Goal: Task Accomplishment & Management: Complete application form

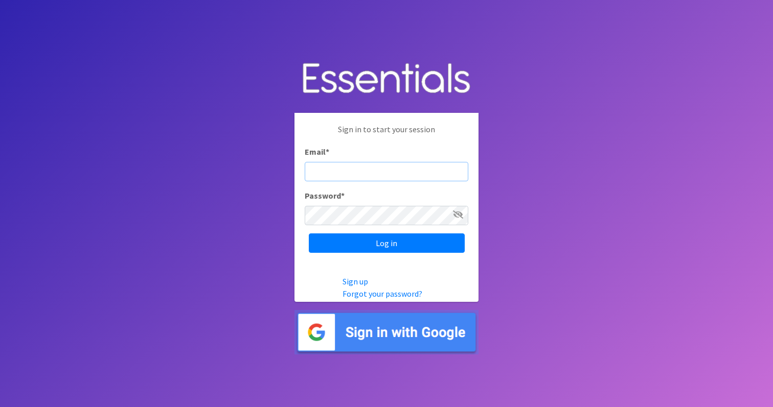
type input "elsiephipps@gmail.com"
click at [386, 243] on input "Log in" at bounding box center [387, 243] width 156 height 19
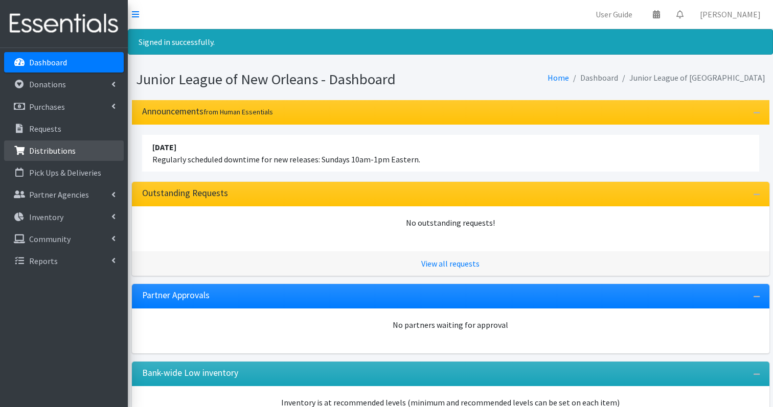
click at [65, 146] on p "Distributions" at bounding box center [52, 151] width 47 height 10
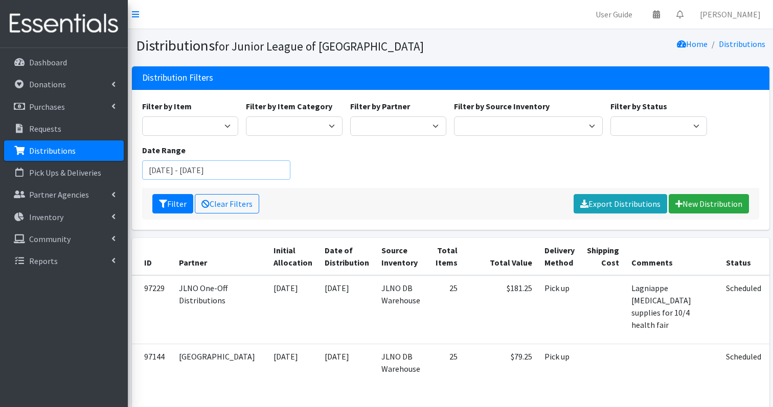
click at [210, 170] on input "August 2, 2025 - November 2, 2025" at bounding box center [216, 169] width 149 height 19
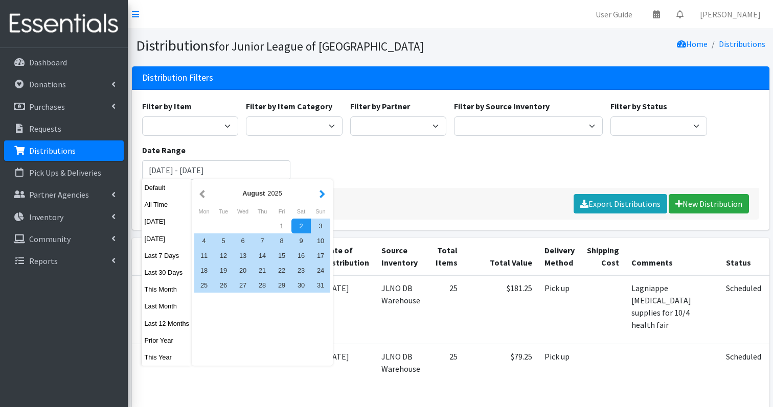
click at [321, 194] on button "button" at bounding box center [322, 193] width 11 height 13
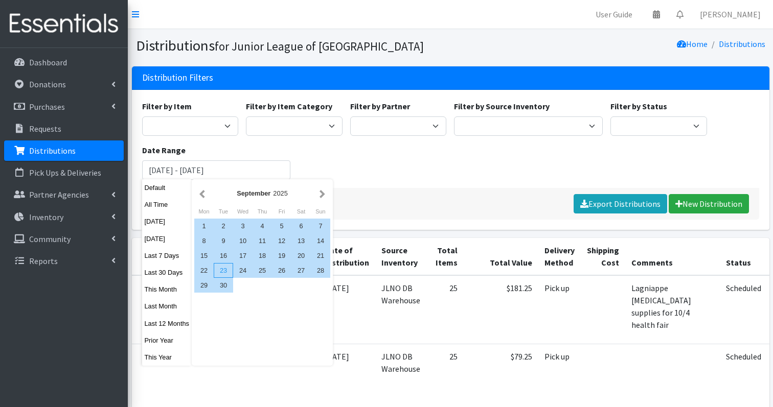
click at [226, 269] on div "23" at bounding box center [223, 270] width 19 height 15
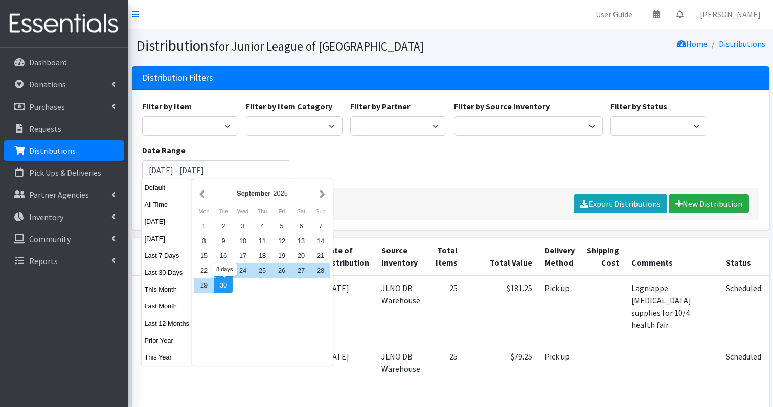
click at [226, 285] on div "30" at bounding box center [223, 285] width 19 height 15
type input "[DATE] - [DATE]"
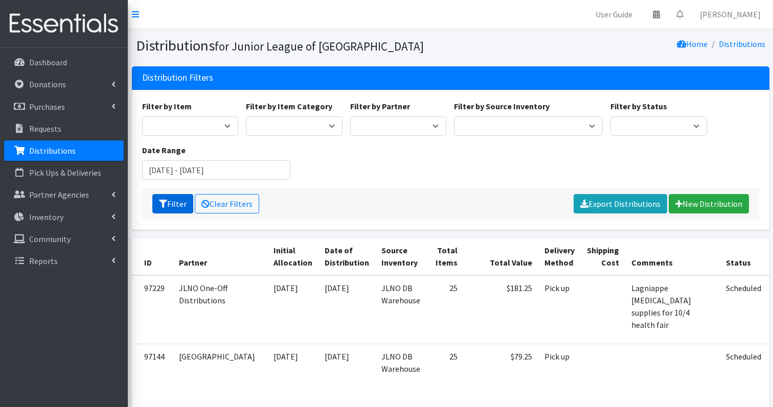
click at [162, 200] on icon "submit" at bounding box center [163, 204] width 8 height 8
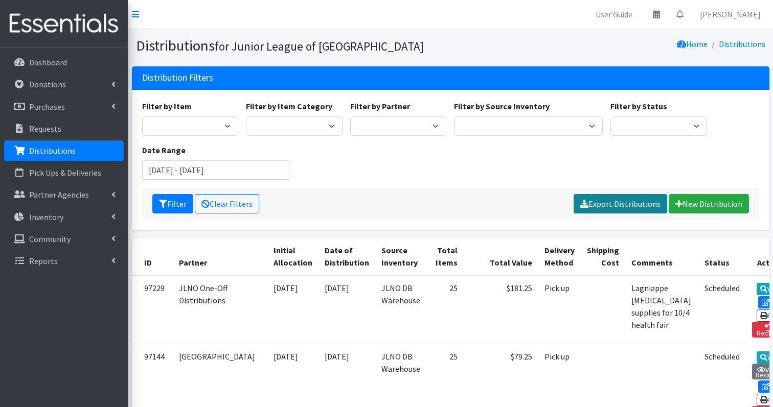
click at [634, 204] on link "Export Distributions" at bounding box center [620, 203] width 94 height 19
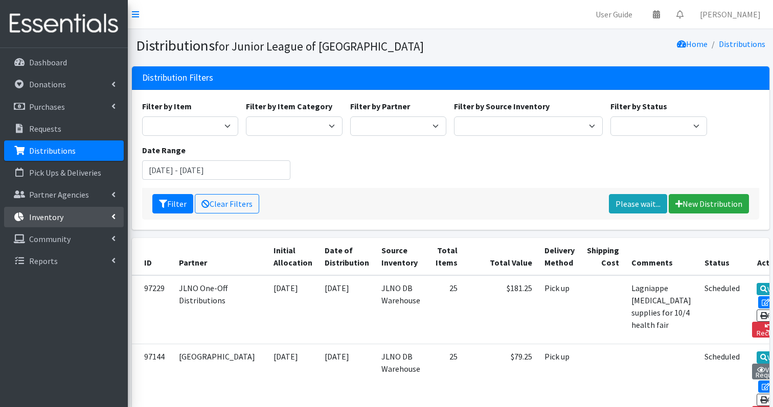
click at [53, 222] on link "Inventory" at bounding box center [64, 217] width 120 height 20
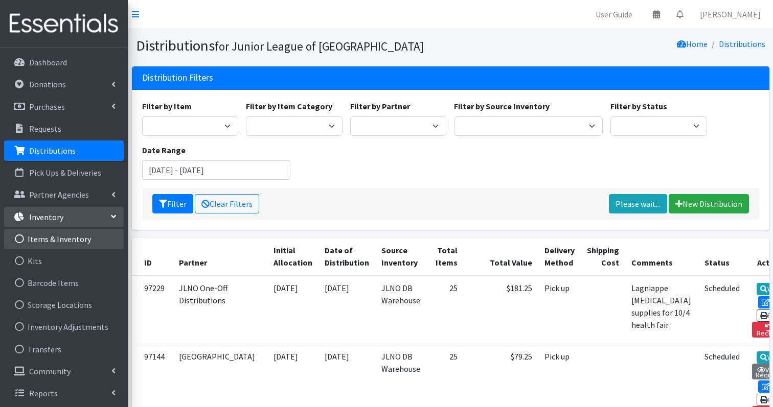
click at [53, 239] on link "Items & Inventory" at bounding box center [64, 239] width 120 height 20
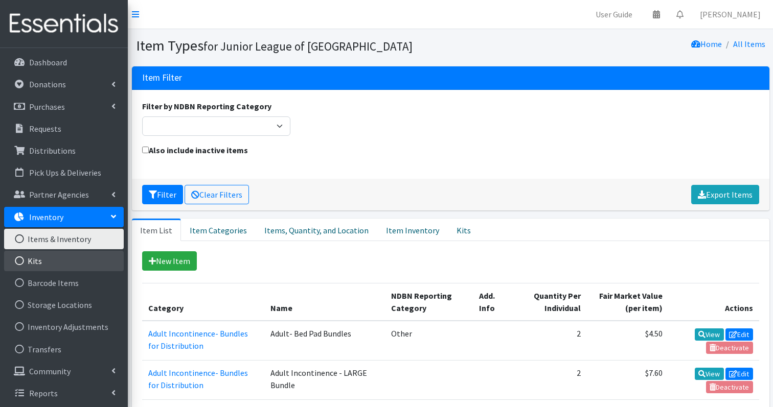
click at [70, 262] on link "Kits" at bounding box center [64, 261] width 120 height 20
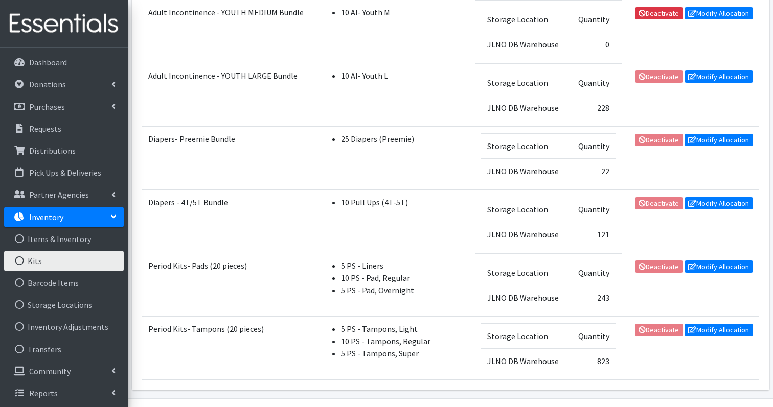
scroll to position [1375, 0]
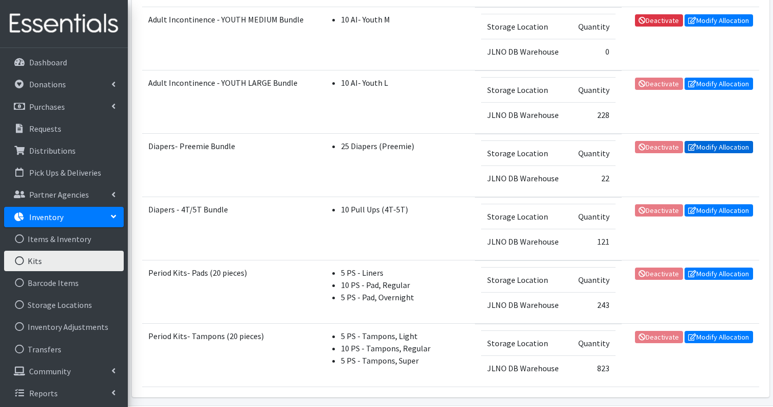
click at [705, 147] on link "Modify Allocation" at bounding box center [718, 147] width 68 height 12
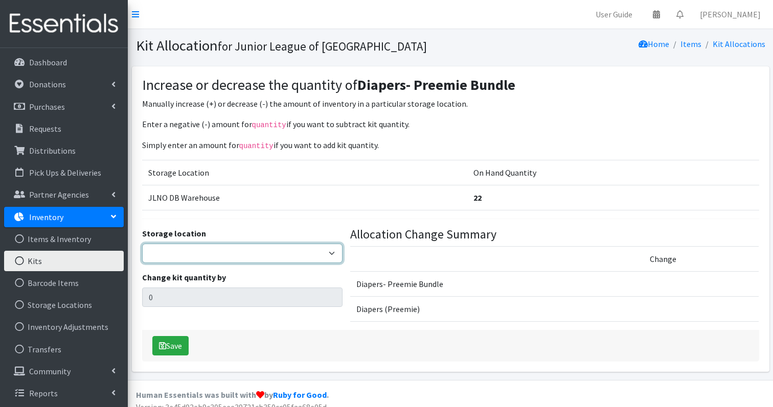
select select "24"
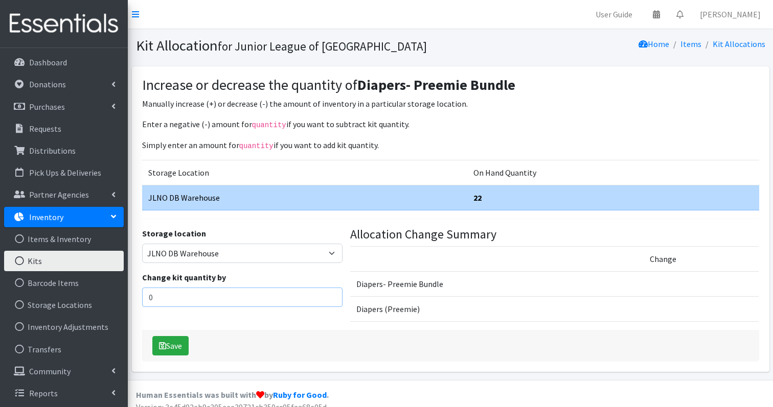
click at [177, 297] on input "0" at bounding box center [242, 297] width 200 height 19
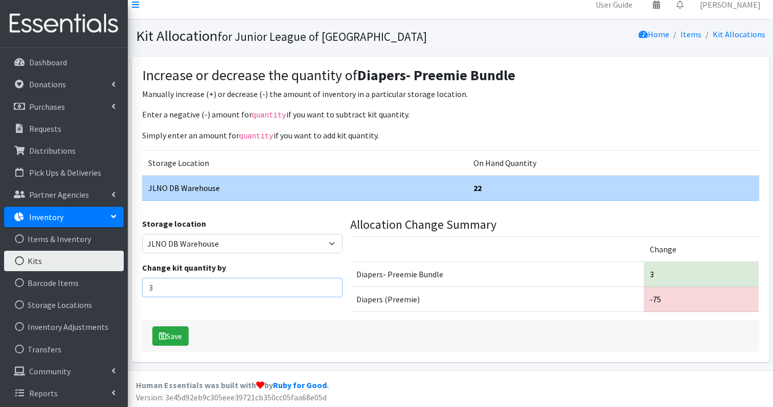
scroll to position [9, 0]
type input "3"
click at [166, 335] on button "Save" at bounding box center [170, 336] width 36 height 19
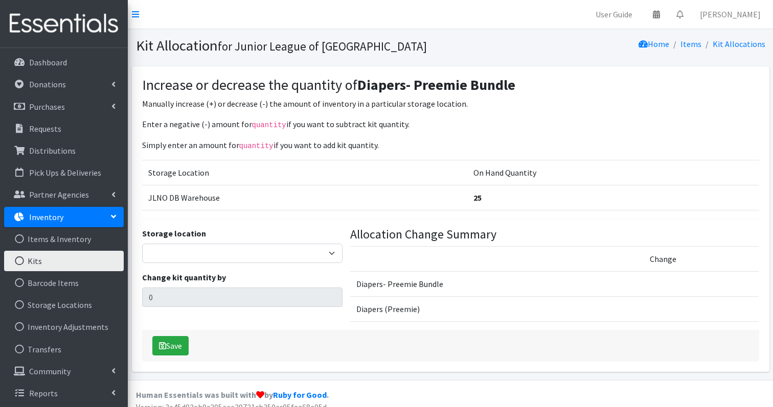
click at [33, 262] on link "Kits" at bounding box center [64, 261] width 120 height 20
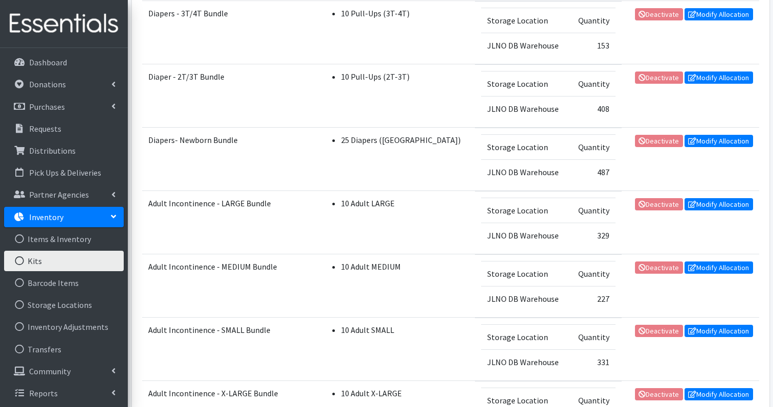
scroll to position [691, 0]
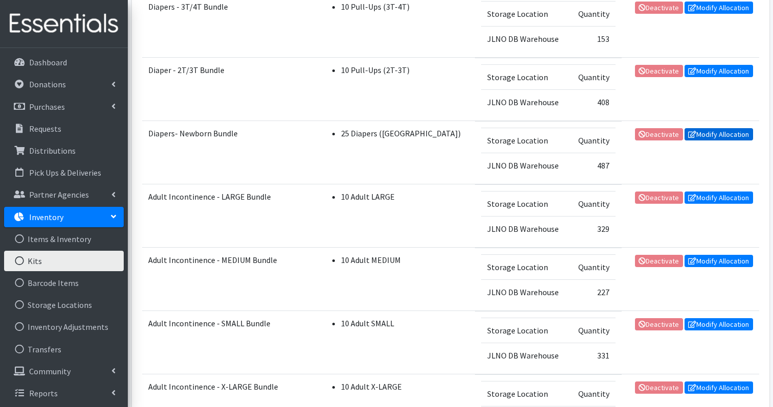
click at [722, 135] on link "Modify Allocation" at bounding box center [718, 134] width 68 height 12
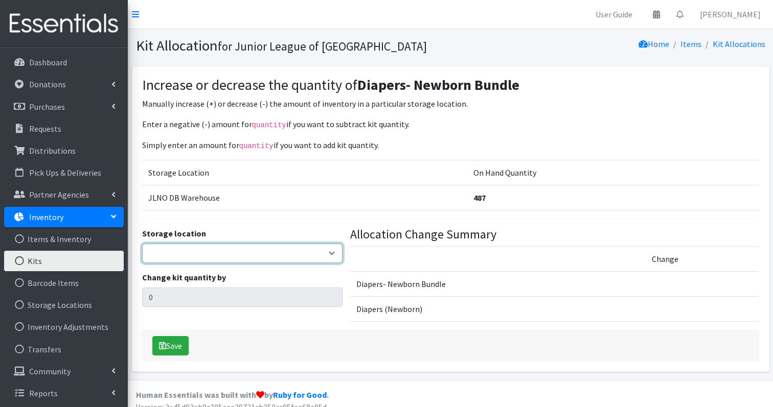
select select "24"
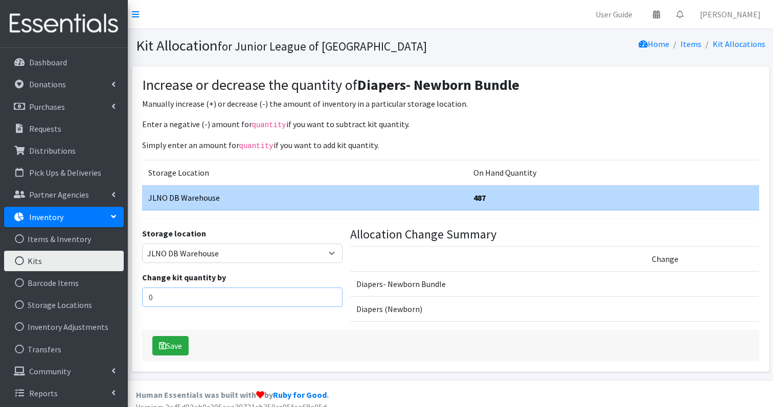
click at [186, 293] on input "0" at bounding box center [242, 297] width 200 height 19
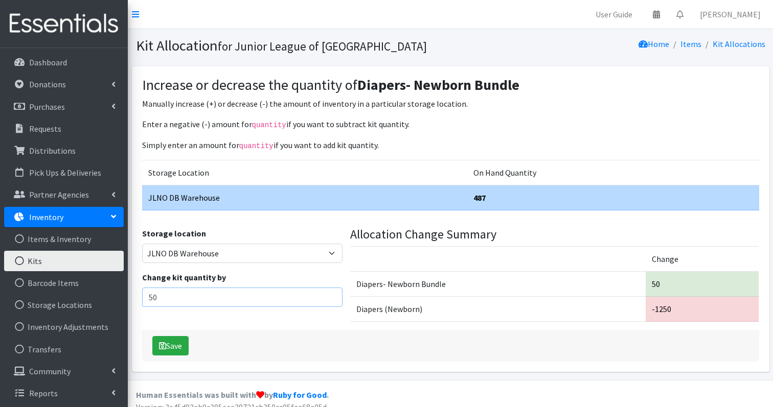
type input "5"
type input "22"
click at [169, 341] on button "Save" at bounding box center [170, 345] width 36 height 19
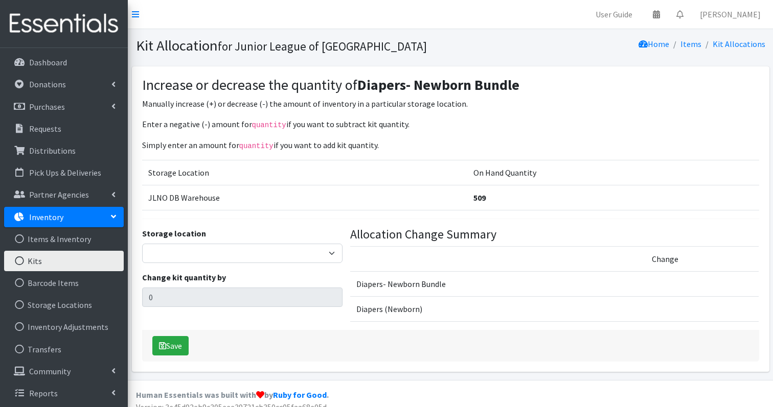
click at [85, 255] on link "Kits" at bounding box center [64, 261] width 120 height 20
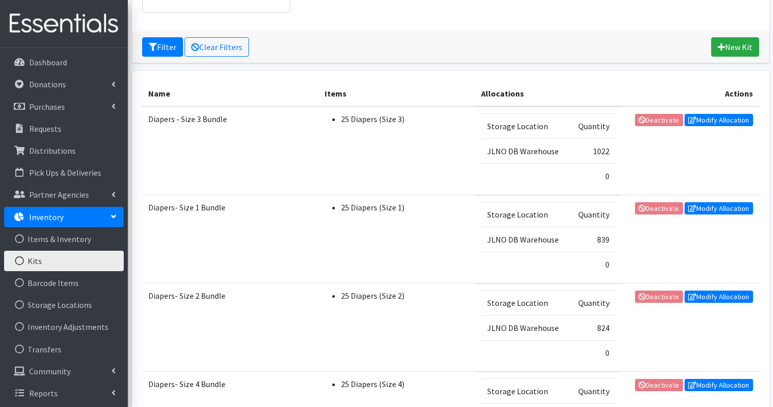
scroll to position [157, 0]
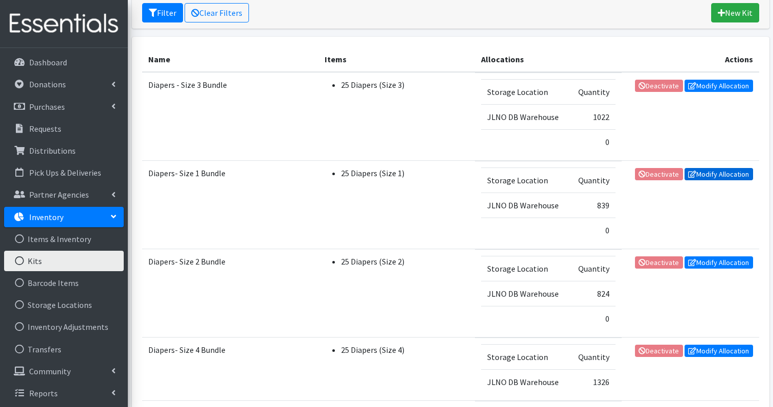
click at [719, 173] on link "Modify Allocation" at bounding box center [718, 174] width 68 height 12
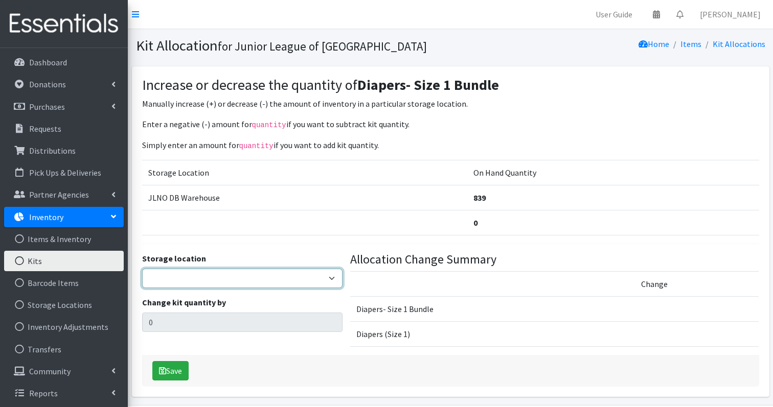
select select "24"
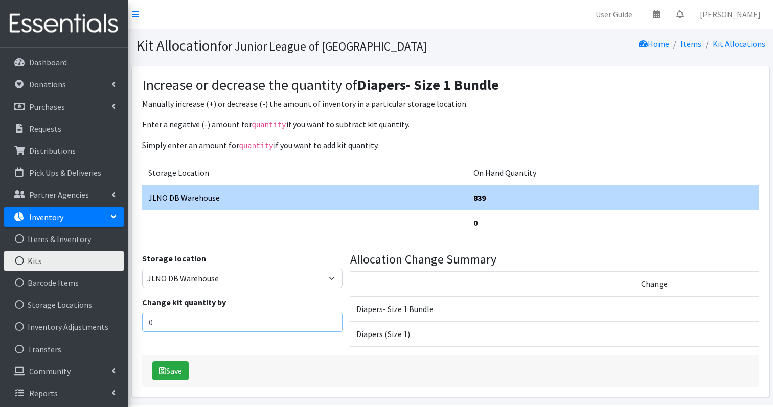
click at [174, 319] on input "0" at bounding box center [242, 322] width 200 height 19
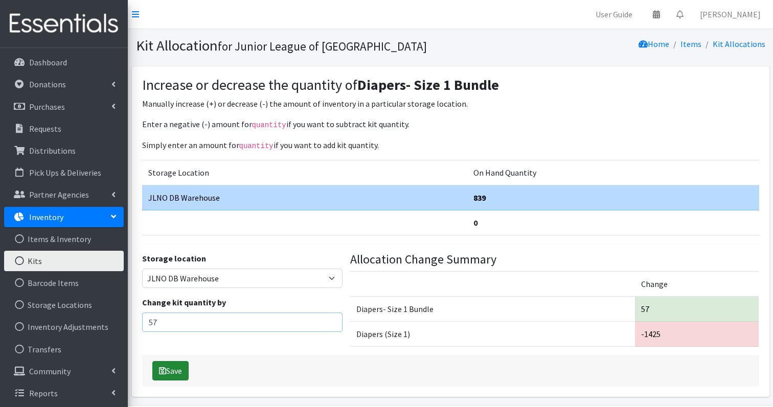
type input "57"
click at [170, 365] on button "Save" at bounding box center [170, 370] width 36 height 19
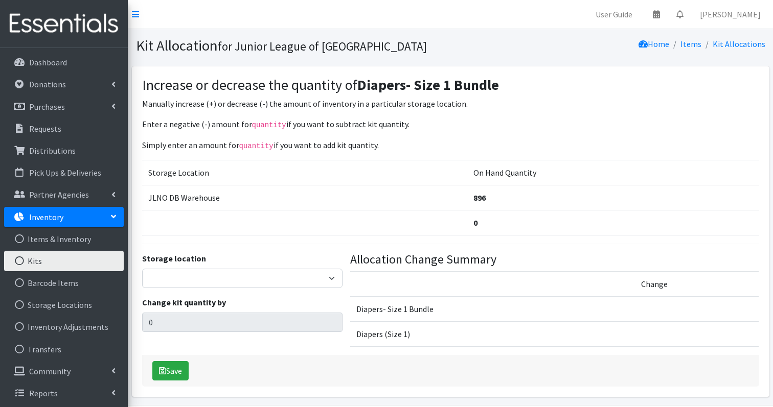
click at [40, 263] on link "Kits" at bounding box center [64, 261] width 120 height 20
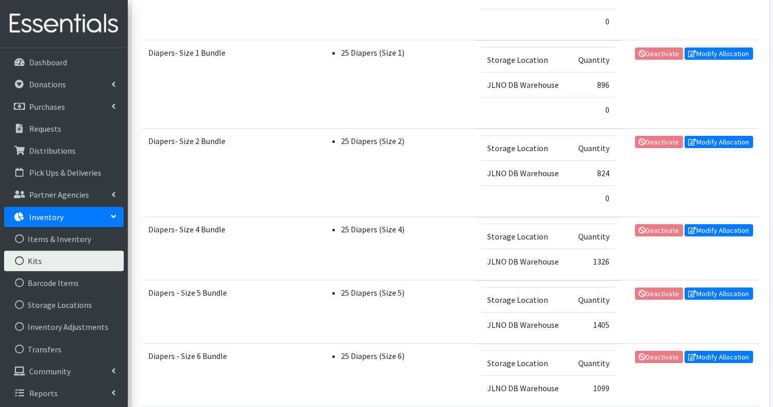
scroll to position [289, 0]
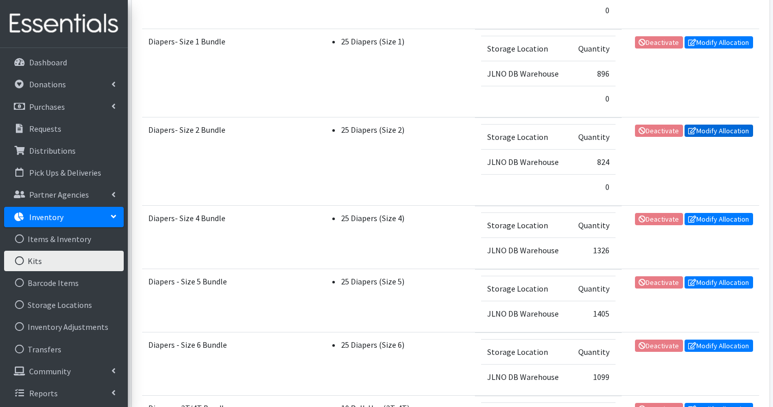
click at [711, 132] on link "Modify Allocation" at bounding box center [718, 131] width 68 height 12
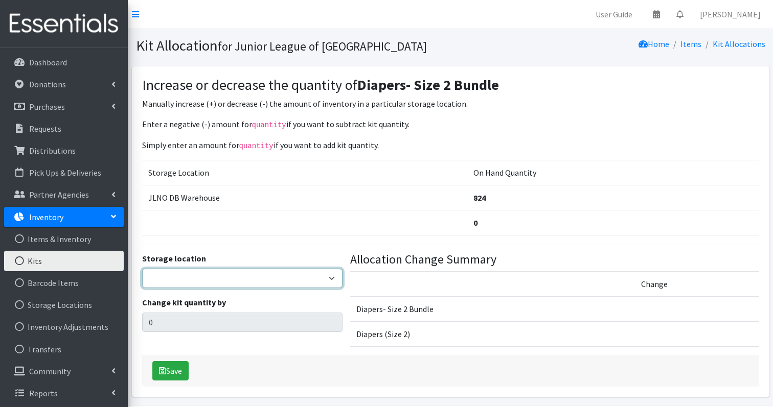
select select "24"
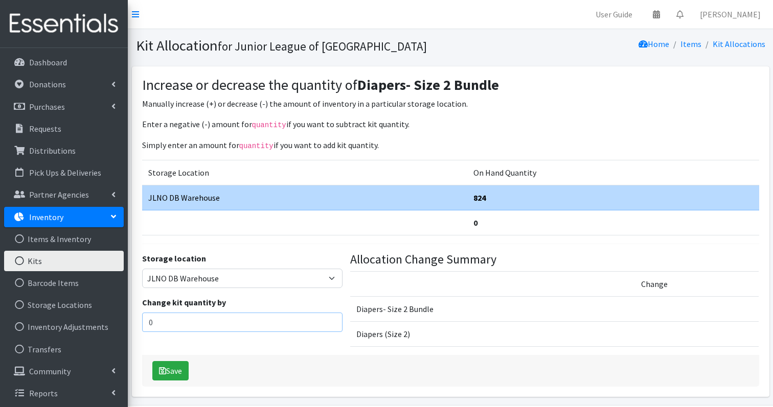
click at [175, 324] on input "0" at bounding box center [242, 322] width 200 height 19
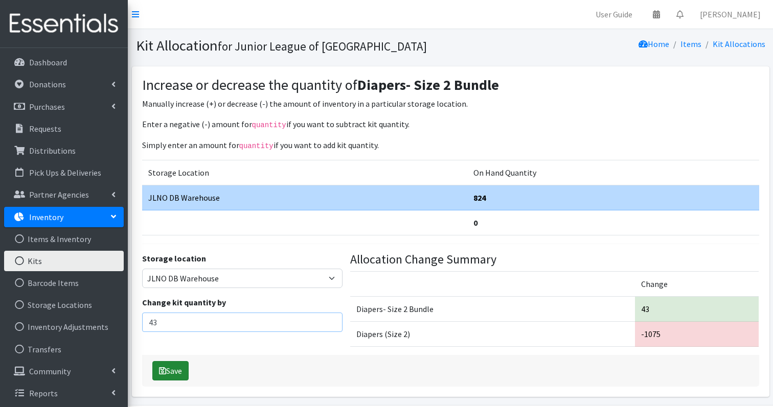
type input "43"
click at [169, 370] on button "Save" at bounding box center [170, 370] width 36 height 19
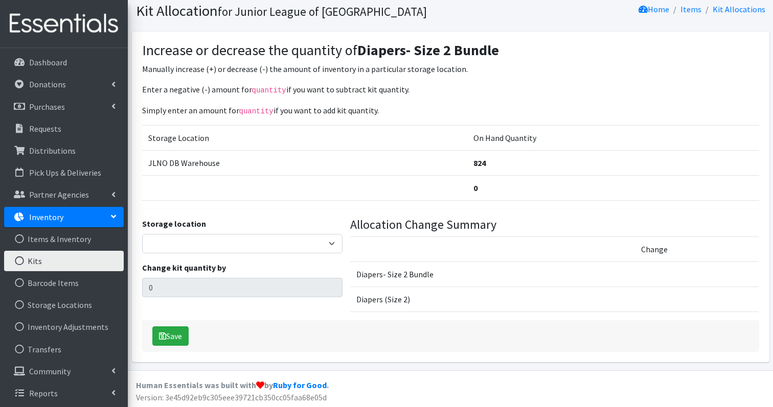
scroll to position [68, 0]
click at [50, 260] on link "Kits" at bounding box center [64, 261] width 120 height 20
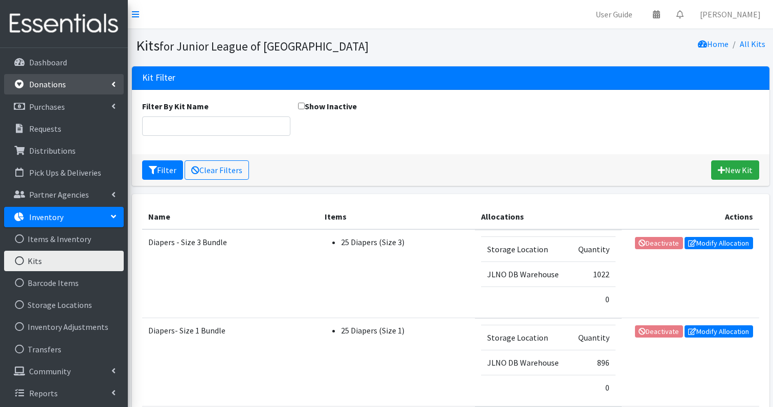
click at [41, 80] on p "Donations" at bounding box center [47, 84] width 37 height 10
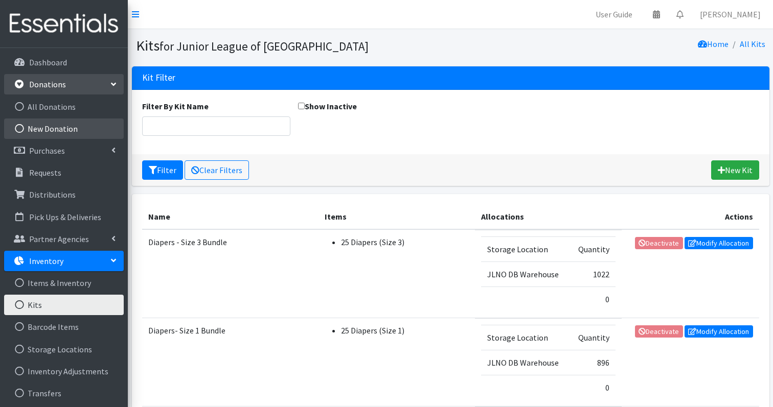
click at [43, 123] on link "New Donation" at bounding box center [64, 129] width 120 height 20
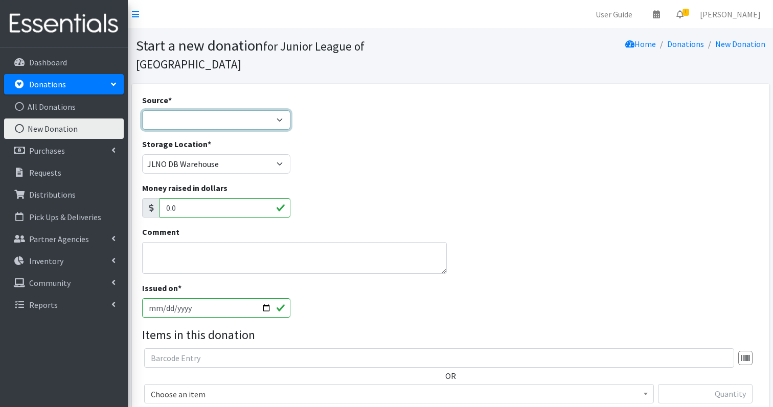
select select "Donation Site"
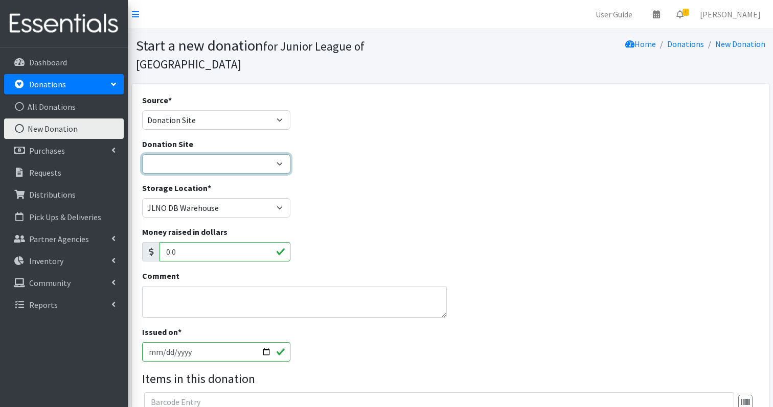
select select "46"
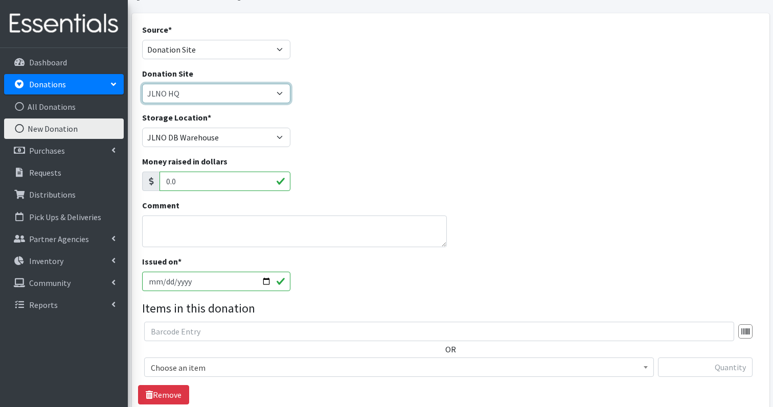
scroll to position [80, 0]
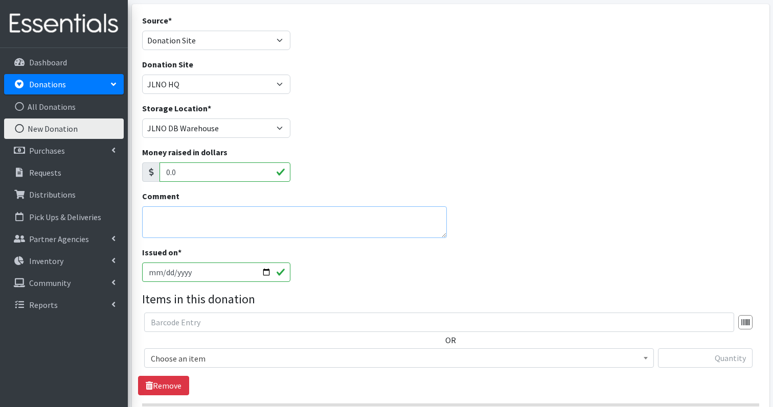
click at [211, 206] on textarea "Comment" at bounding box center [294, 222] width 305 height 32
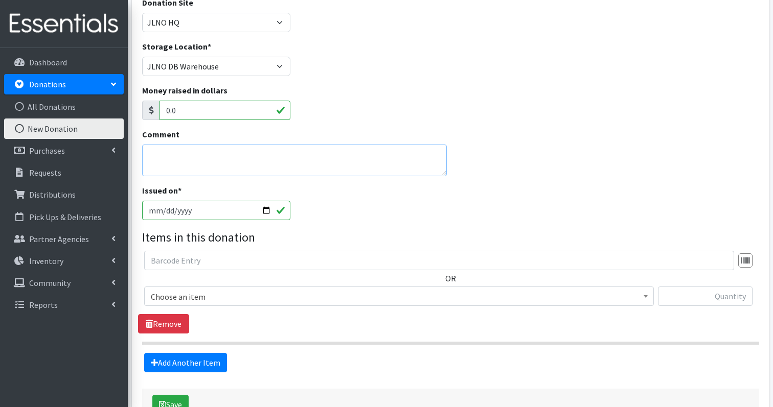
scroll to position [145, 0]
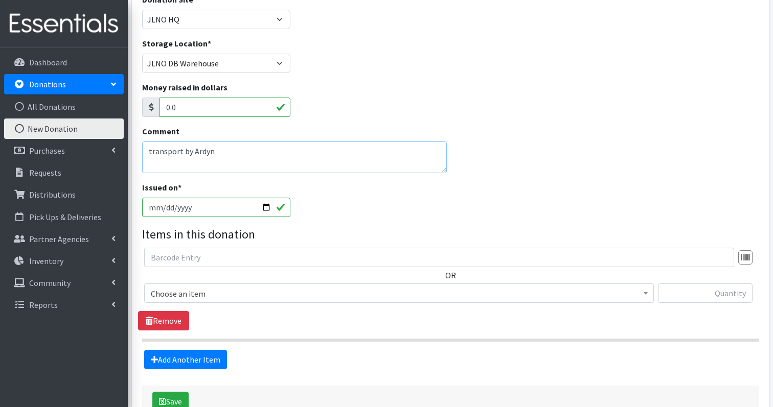
type textarea "transport by Ardyn"
click at [171, 248] on input "text" at bounding box center [439, 257] width 590 height 19
click at [180, 287] on span "Choose an item" at bounding box center [399, 294] width 496 height 14
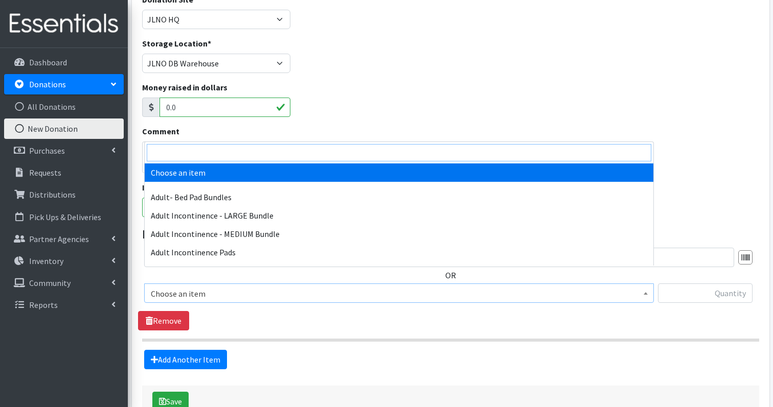
click at [180, 153] on input "search" at bounding box center [399, 152] width 504 height 17
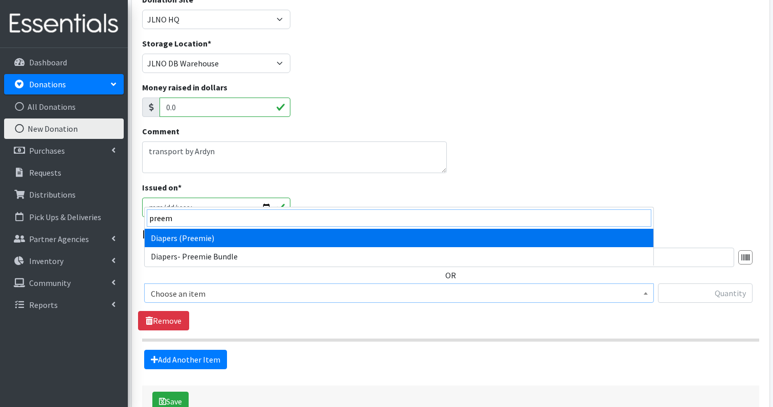
type input "preem"
select select "1237"
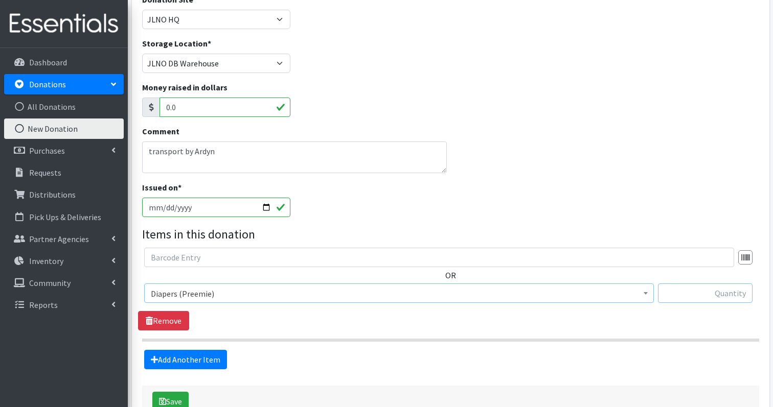
click at [700, 284] on input "text" at bounding box center [705, 293] width 95 height 19
type input "30"
click at [187, 350] on link "Add Another Item" at bounding box center [185, 359] width 83 height 19
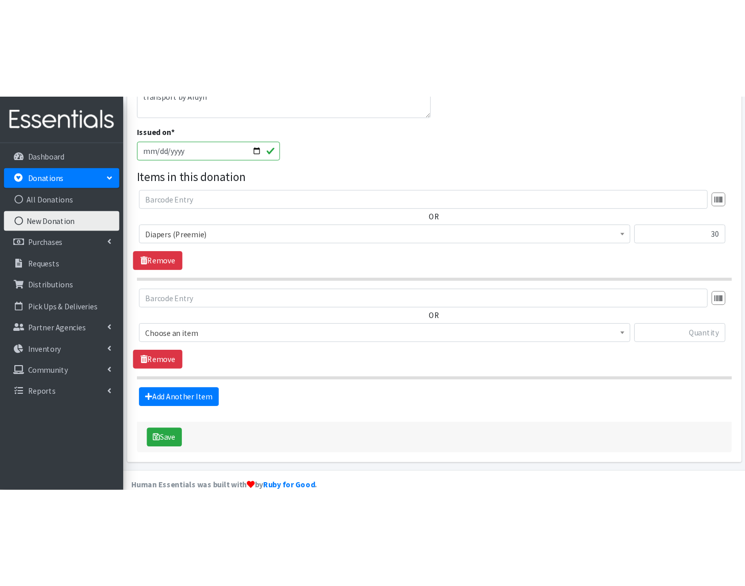
scroll to position [118, 0]
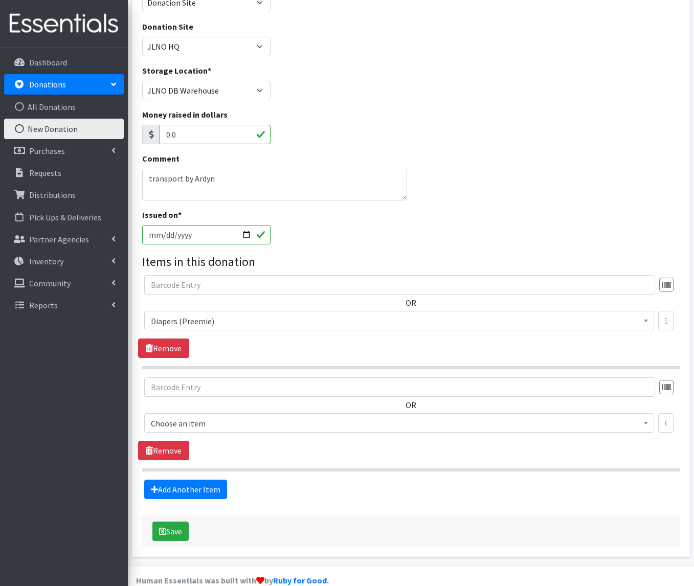
click at [183, 407] on span "Choose an item" at bounding box center [399, 423] width 496 height 14
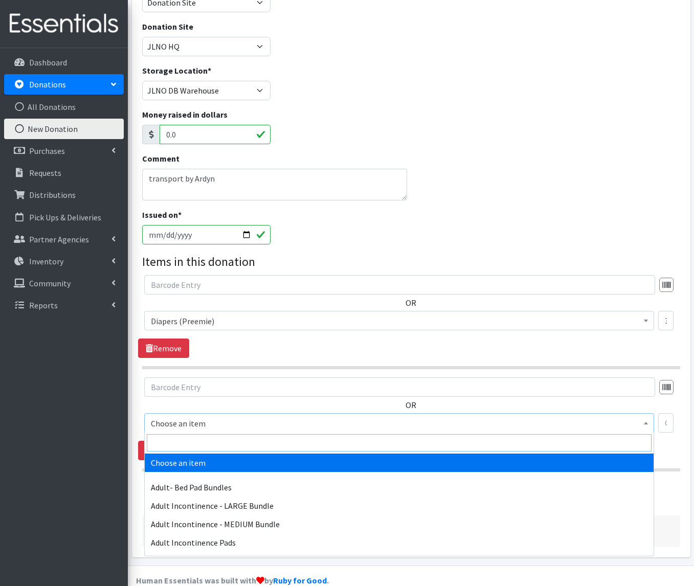
click at [175, 407] on input "search" at bounding box center [399, 442] width 504 height 17
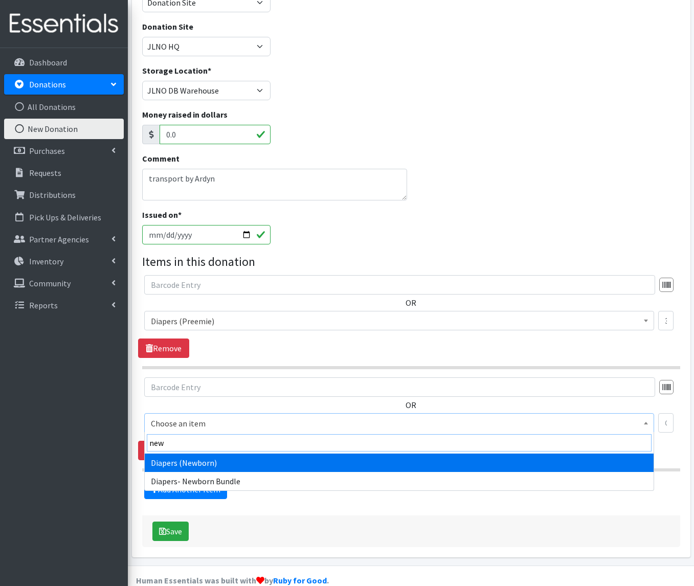
type input "new"
select select "1236"
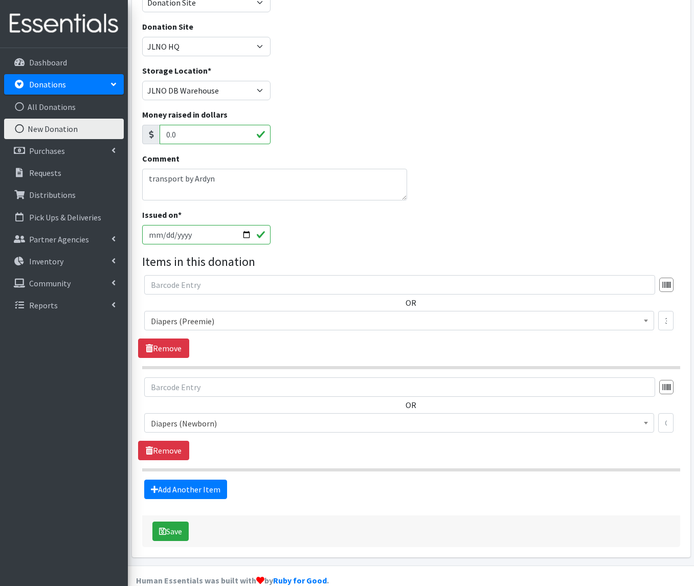
click at [657, 407] on div "Choose an item Adult- Bed Pad Bundles Adult Incontinence - LARGE Bundle Adult I…" at bounding box center [410, 427] width 533 height 28
click at [661, 407] on input "text" at bounding box center [665, 422] width 15 height 19
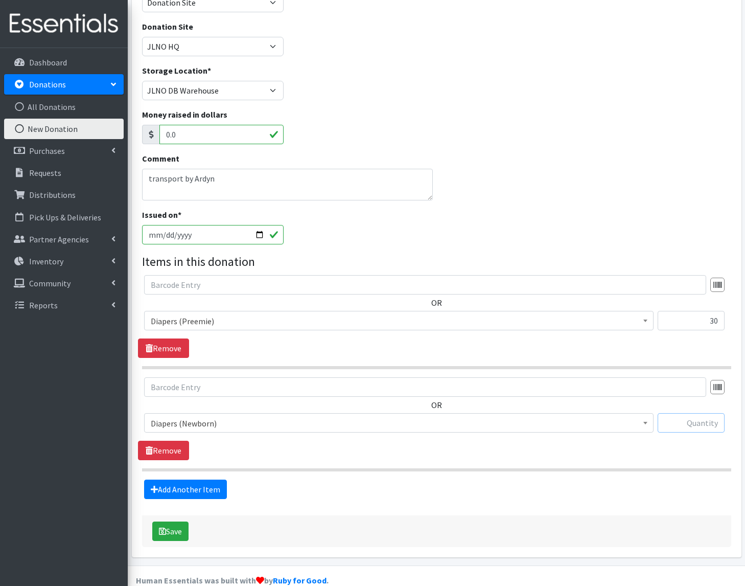
click at [672, 407] on input "text" at bounding box center [691, 422] width 67 height 19
type input "146"
click at [174, 407] on link "Add Another Item" at bounding box center [185, 488] width 83 height 19
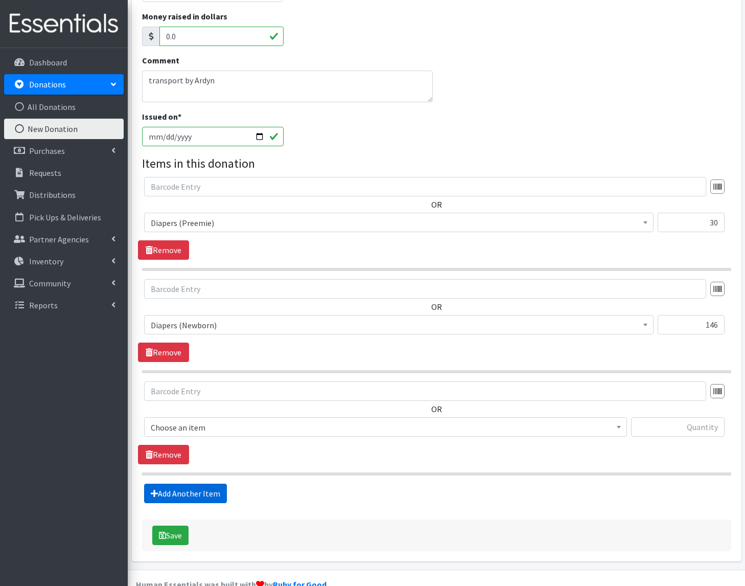
scroll to position [220, 0]
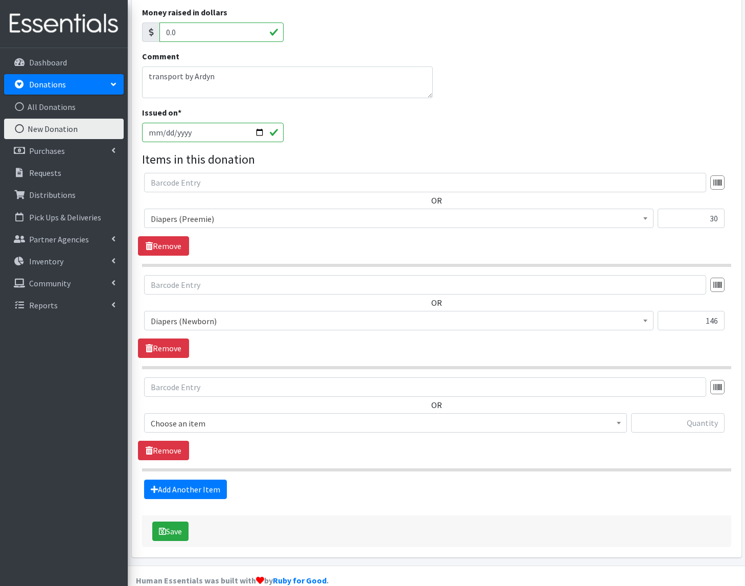
click at [179, 407] on span "Choose an item" at bounding box center [386, 423] width 470 height 14
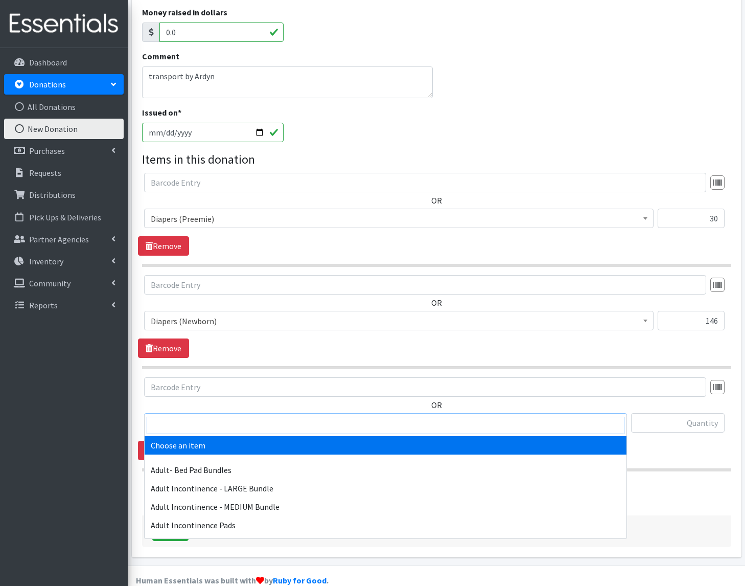
click at [166, 407] on input "search" at bounding box center [386, 425] width 478 height 17
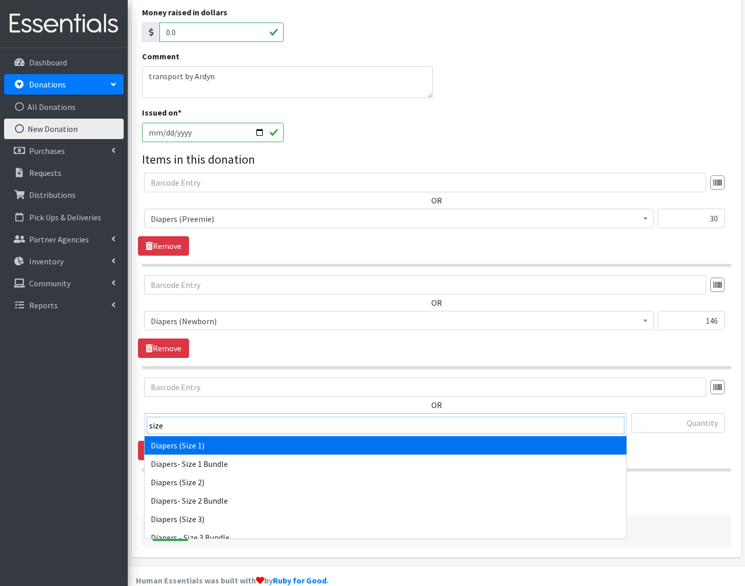
type input "size"
select select "1257"
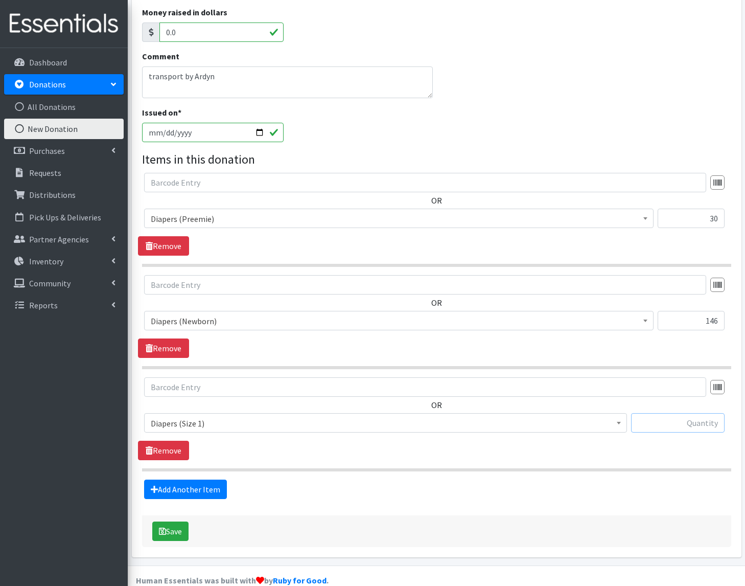
click at [686, 407] on input "text" at bounding box center [678, 422] width 94 height 19
type input "205"
click at [183, 407] on link "Add Another Item" at bounding box center [185, 488] width 83 height 19
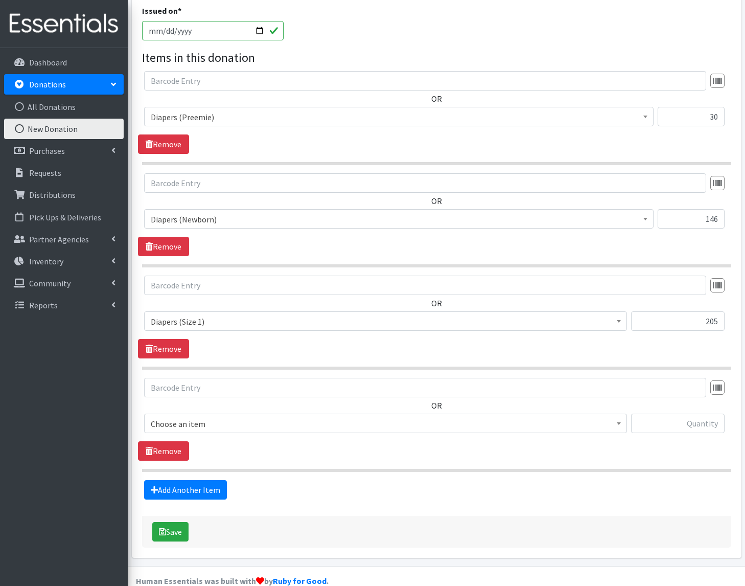
scroll to position [322, 0]
click at [177, 407] on span "Choose an item" at bounding box center [386, 423] width 470 height 14
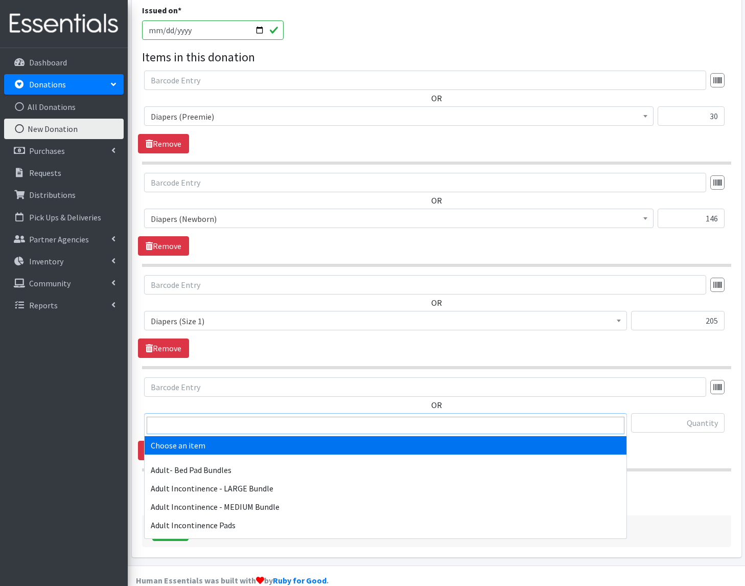
click at [172, 407] on input "search" at bounding box center [386, 425] width 478 height 17
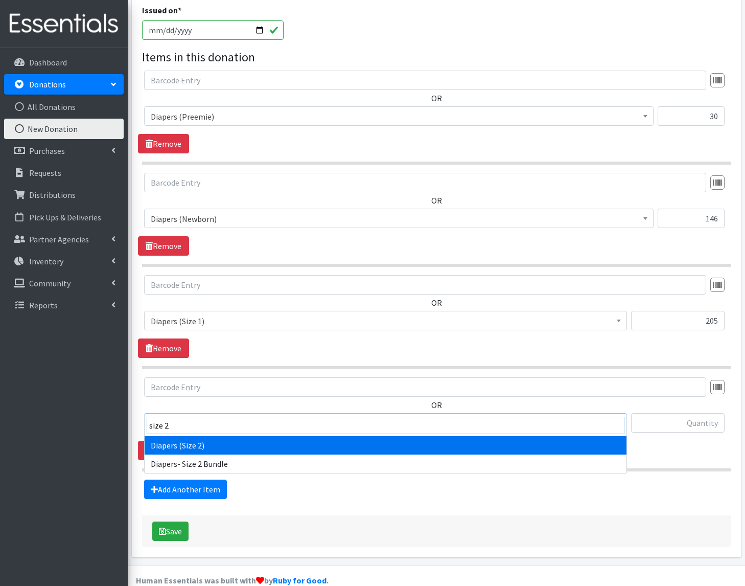
type input "size 2"
select select "1258"
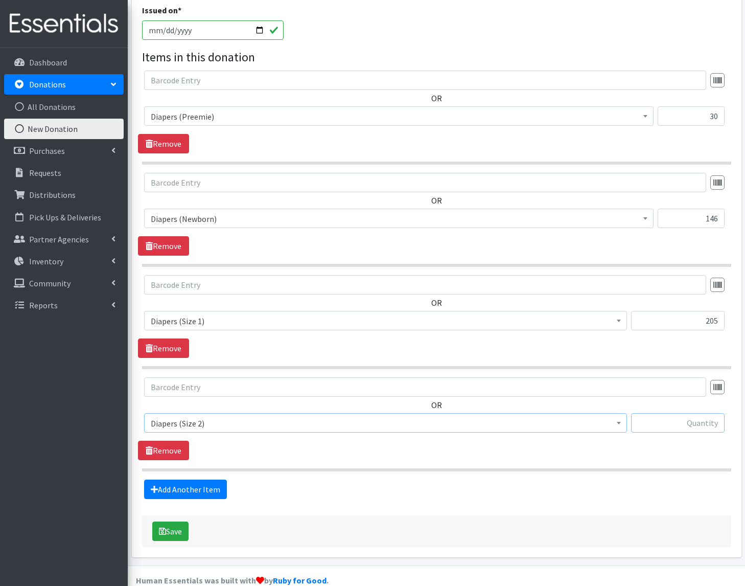
click at [688, 407] on input "text" at bounding box center [678, 422] width 94 height 19
type input "29"
click at [206, 407] on link "Add Another Item" at bounding box center [185, 488] width 83 height 19
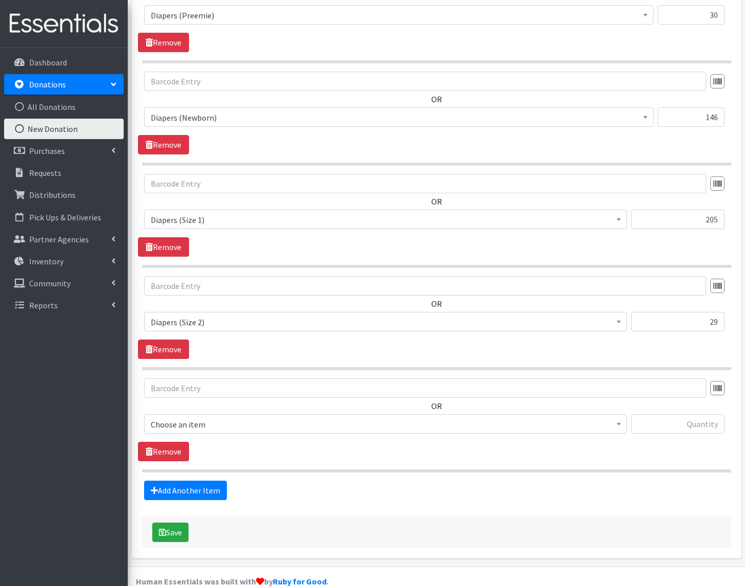
scroll to position [424, 0]
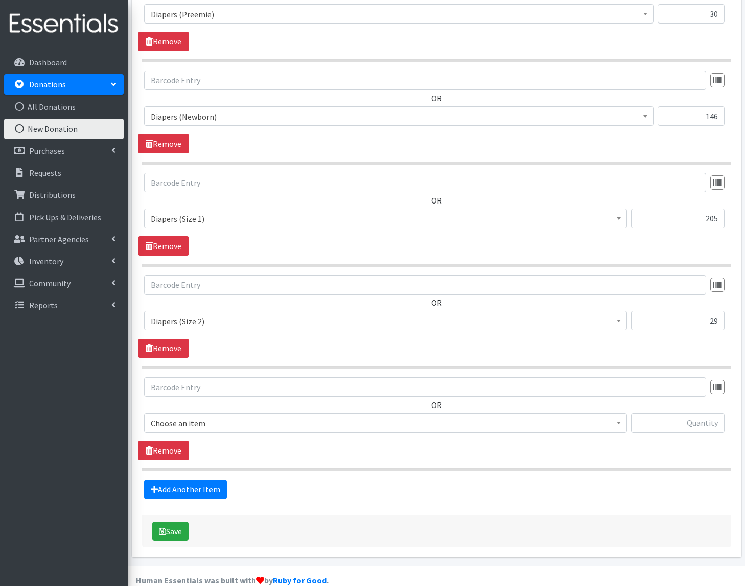
click at [173, 407] on span "Choose an item" at bounding box center [386, 423] width 470 height 14
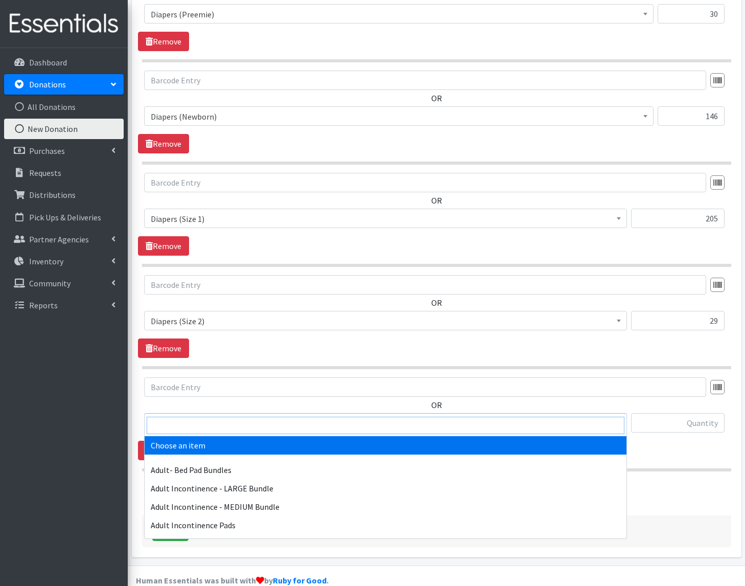
click at [178, 407] on input "search" at bounding box center [386, 425] width 478 height 17
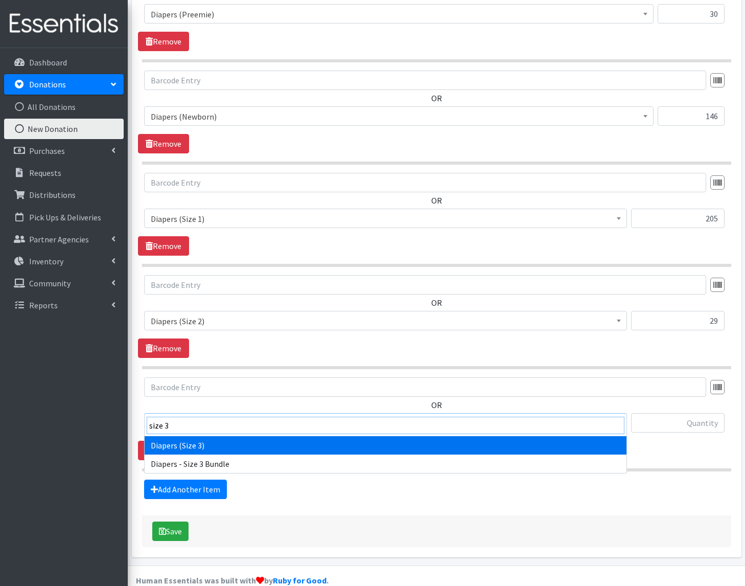
type input "size 3"
select select "1235"
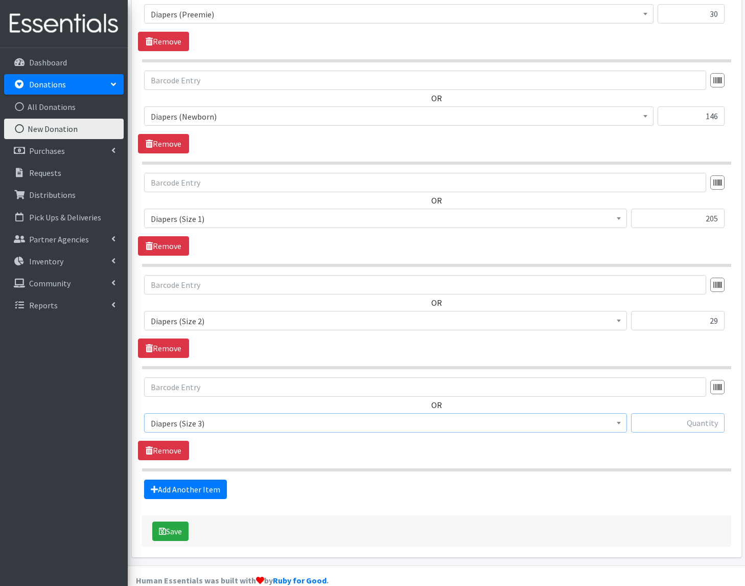
click at [689, 407] on input "text" at bounding box center [678, 422] width 94 height 19
type input "227"
click at [201, 407] on link "Add Another Item" at bounding box center [185, 488] width 83 height 19
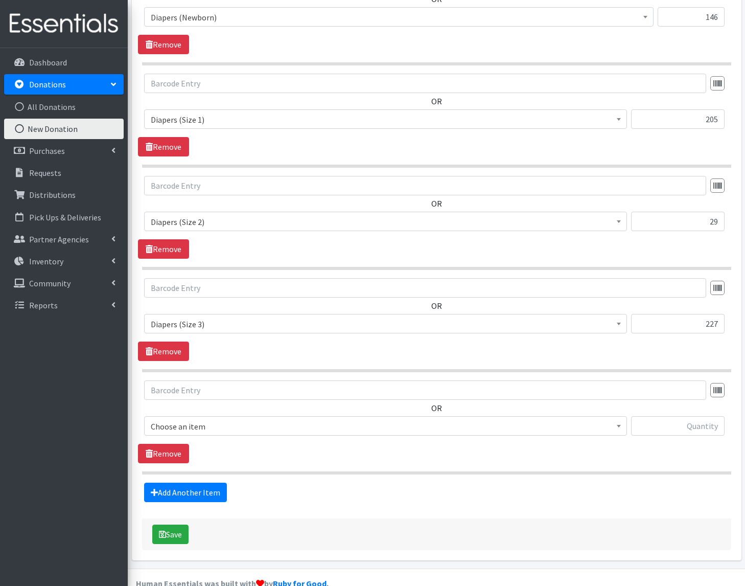
scroll to position [526, 0]
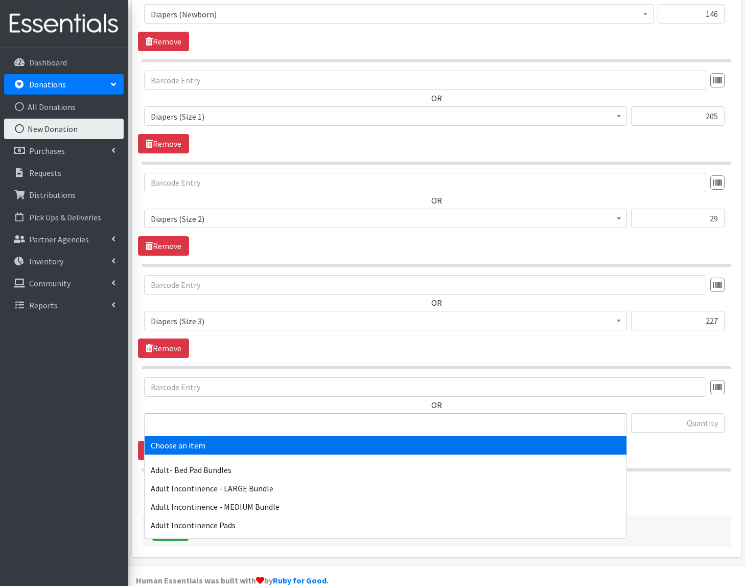
click at [194, 407] on span "Choose an item" at bounding box center [386, 423] width 470 height 14
click at [188, 407] on input "search" at bounding box center [386, 425] width 478 height 17
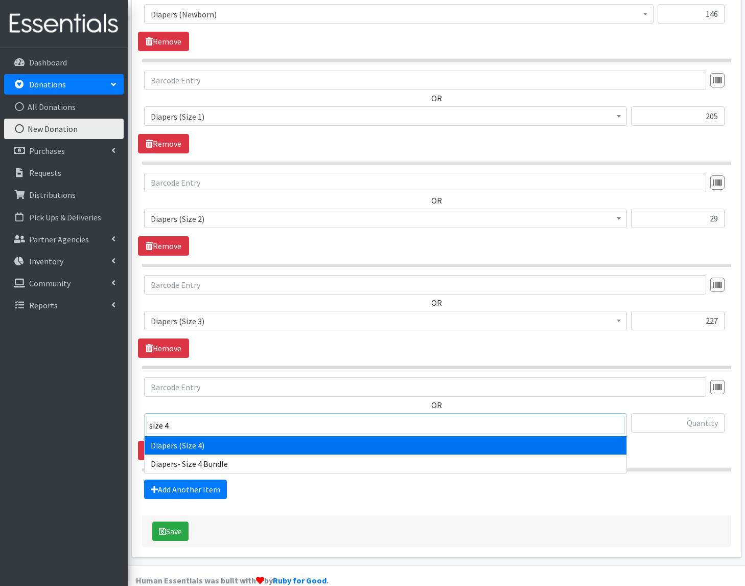
type input "size 4"
select select "1263"
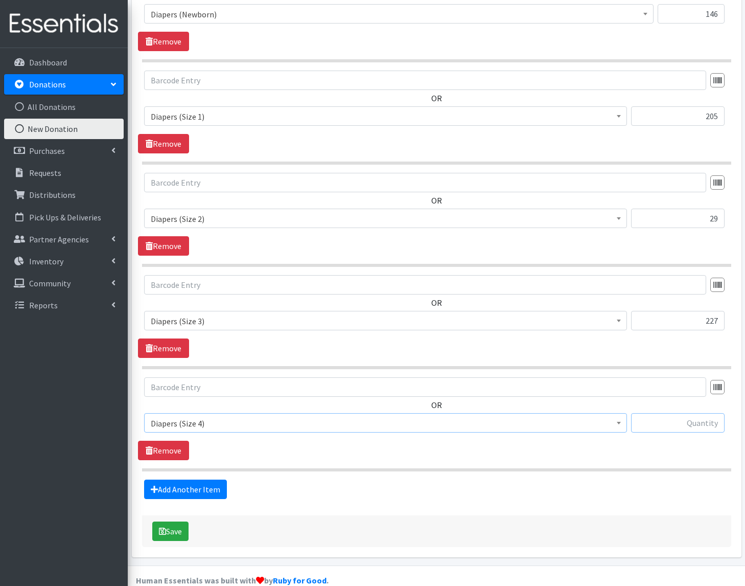
click at [710, 407] on input "text" at bounding box center [678, 422] width 94 height 19
type input "353"
click at [192, 407] on link "Add Another Item" at bounding box center [185, 488] width 83 height 19
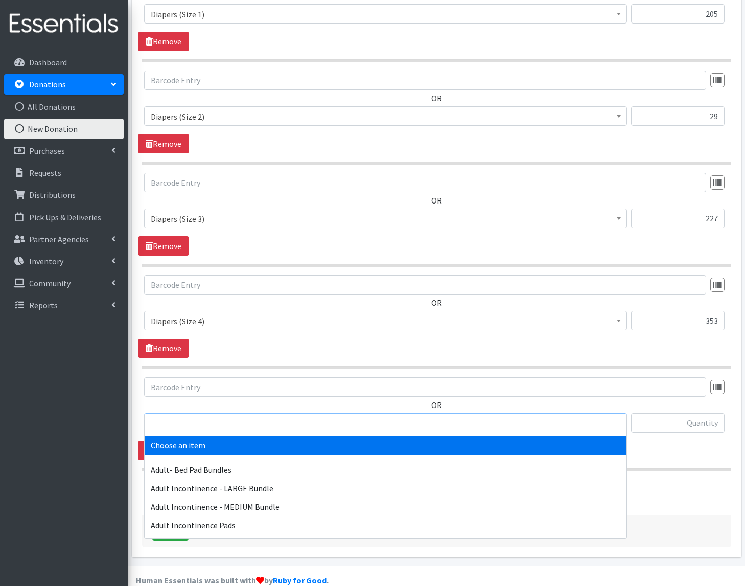
click at [195, 407] on span "Choose an item" at bounding box center [386, 423] width 470 height 14
click at [197, 407] on input "search" at bounding box center [386, 425] width 478 height 17
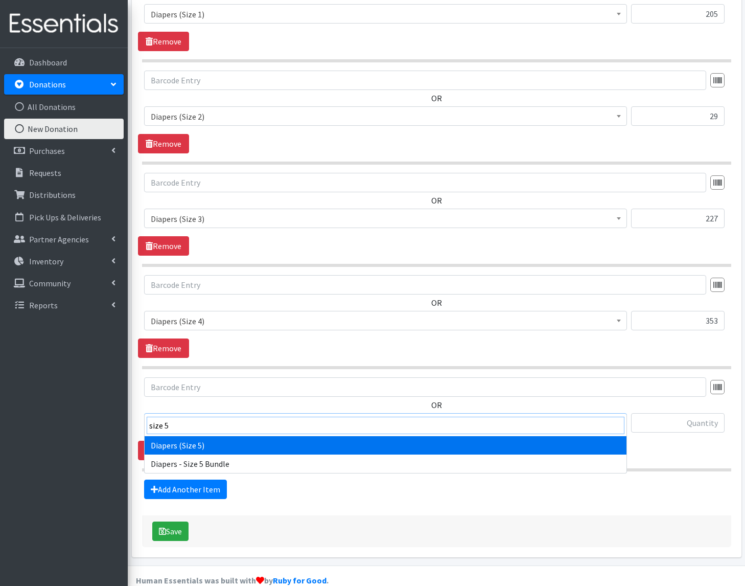
type input "size 5"
select select "1230"
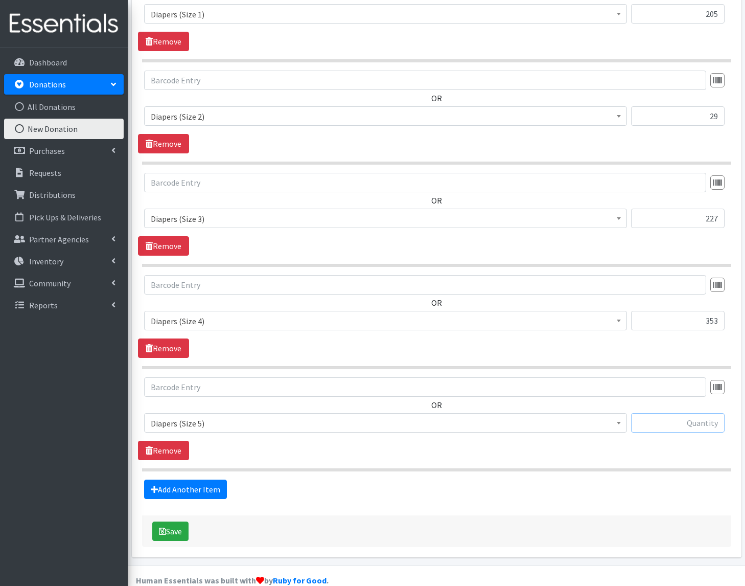
click at [680, 407] on input "text" at bounding box center [678, 422] width 94 height 19
type input "195"
click at [167, 407] on link "Add Another Item" at bounding box center [185, 488] width 83 height 19
click at [175, 407] on span "Choose an item" at bounding box center [386, 423] width 470 height 14
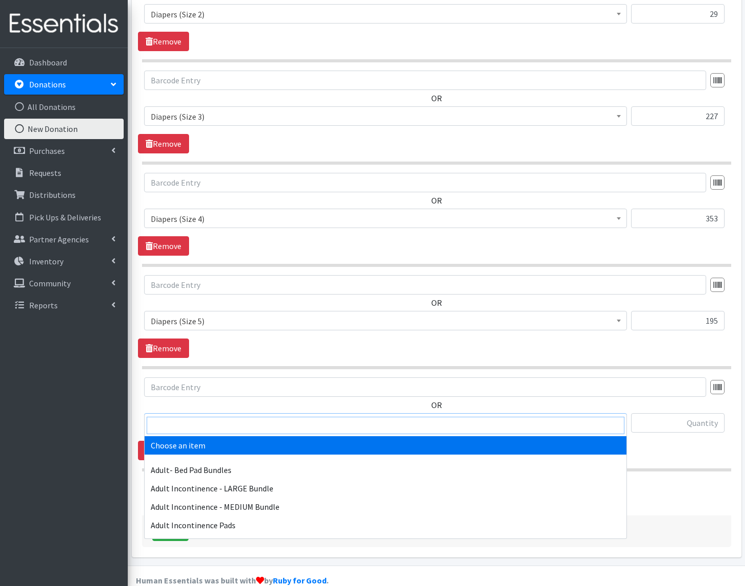
click at [171, 407] on input "search" at bounding box center [386, 425] width 478 height 17
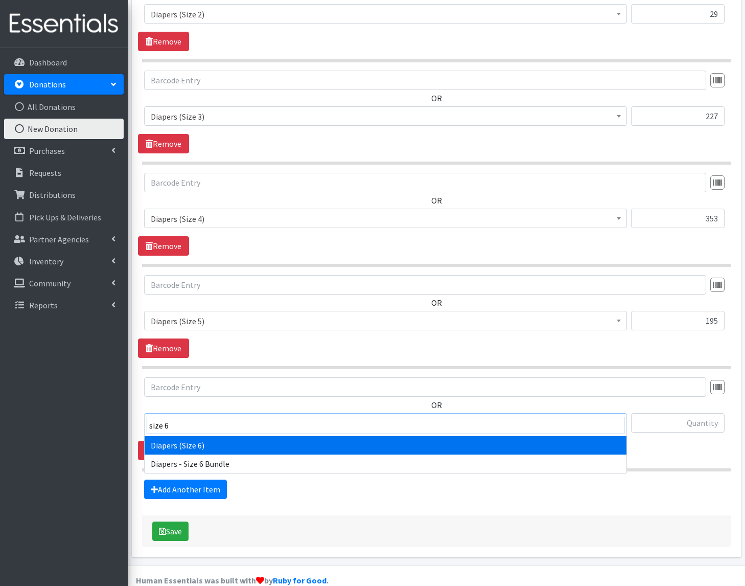
type input "size 6"
drag, startPoint x: 198, startPoint y: 440, endPoint x: 220, endPoint y: 440, distance: 22.0
select select "1231"
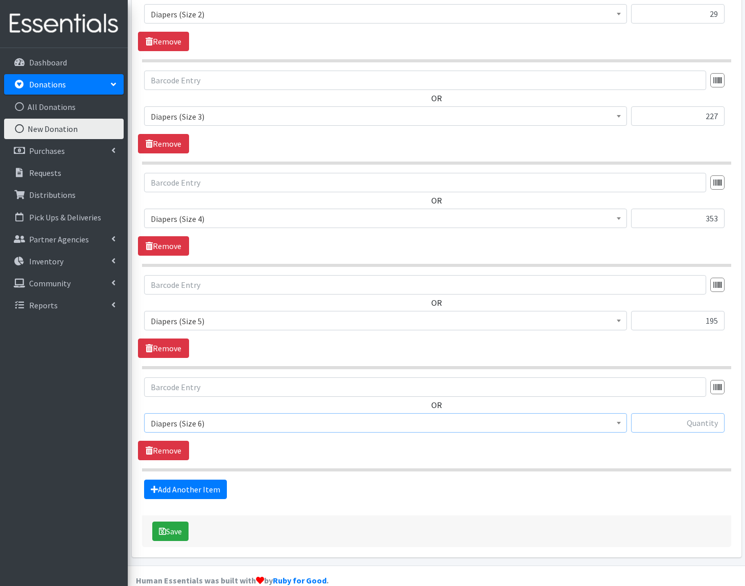
click at [664, 407] on input "text" at bounding box center [678, 422] width 94 height 19
type input "1"
click at [191, 407] on link "Add Another Item" at bounding box center [185, 488] width 83 height 19
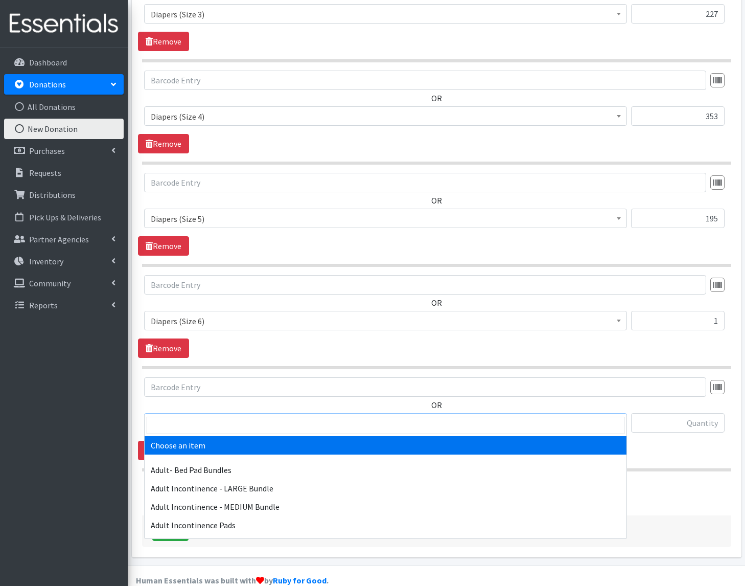
click at [179, 407] on span "Choose an item" at bounding box center [386, 423] width 470 height 14
click at [175, 407] on input "search" at bounding box center [386, 425] width 478 height 17
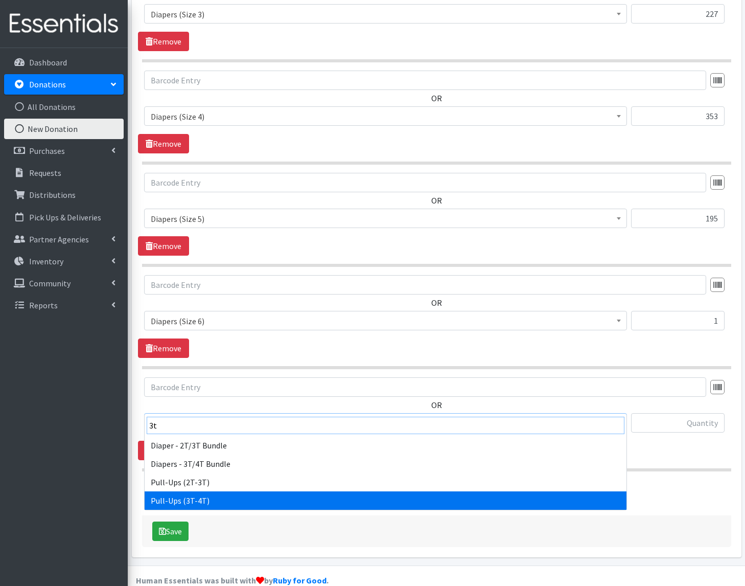
type input "3t"
select select "1252"
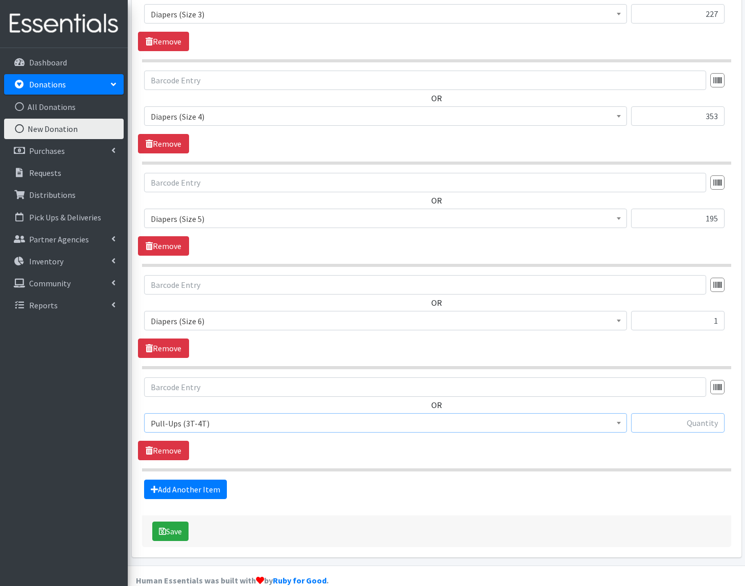
click at [660, 407] on input "text" at bounding box center [678, 422] width 94 height 19
type input "44"
click at [175, 407] on link "Add Another Item" at bounding box center [185, 488] width 83 height 19
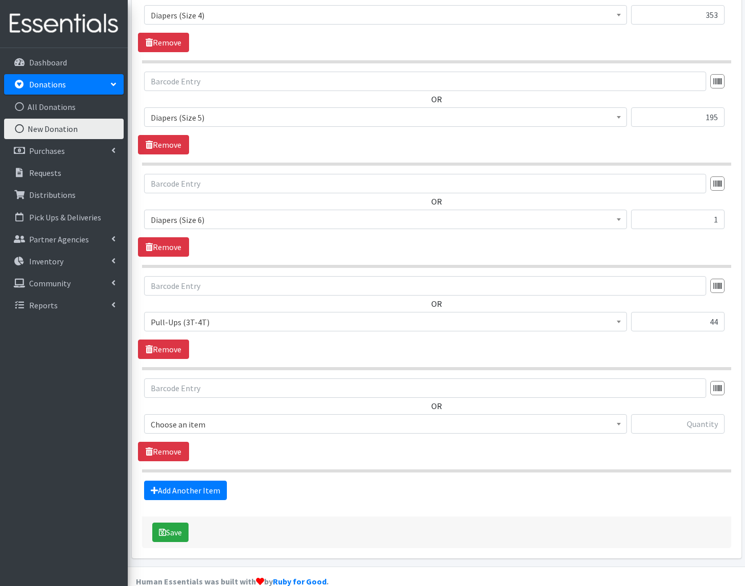
scroll to position [935, 0]
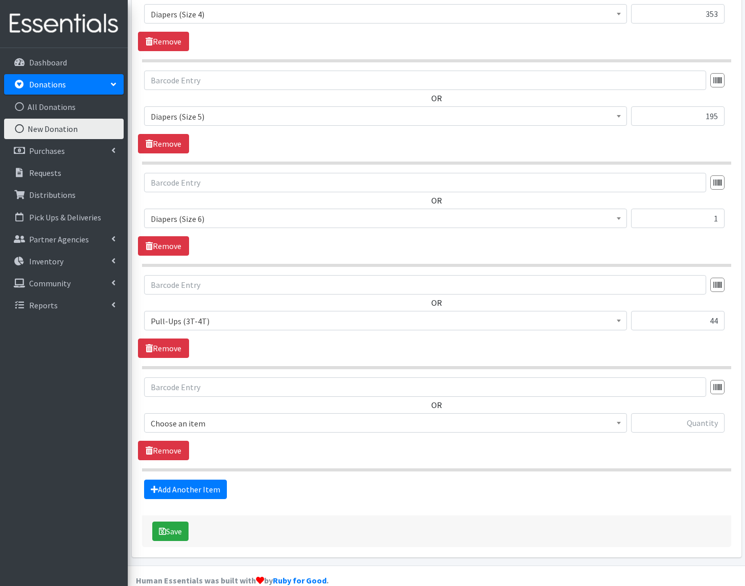
click at [196, 407] on span "Choose an item" at bounding box center [386, 423] width 470 height 14
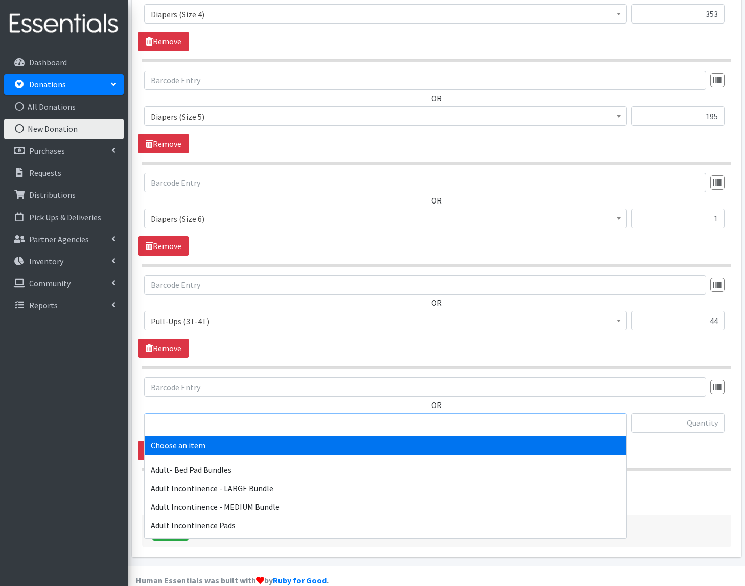
click at [190, 407] on input "search" at bounding box center [386, 425] width 478 height 17
click at [244, 407] on input "search" at bounding box center [386, 425] width 478 height 17
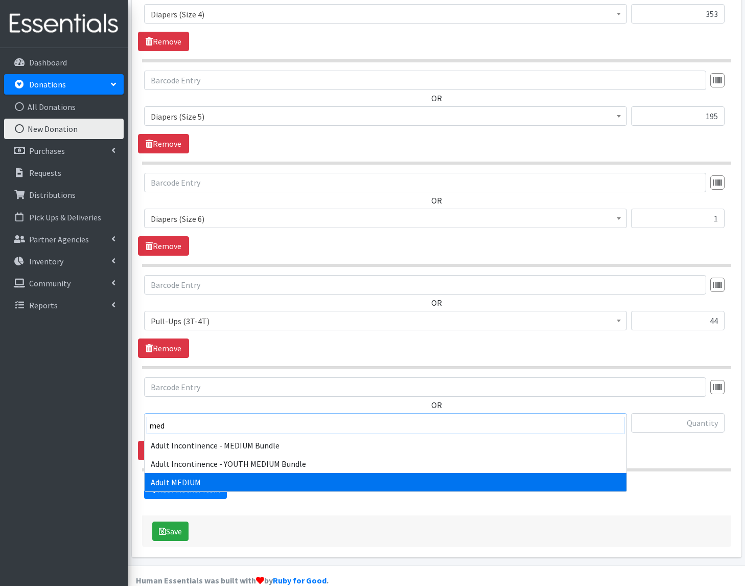
type input "med"
select select "4719"
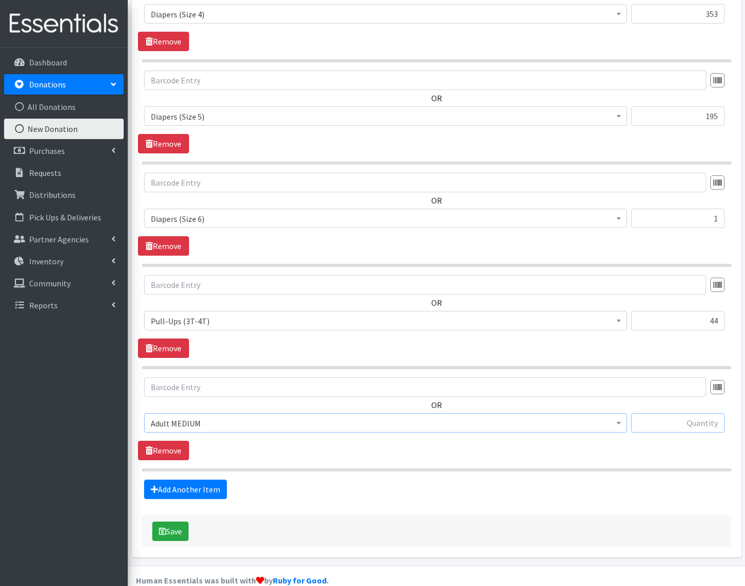
click at [695, 407] on input "text" at bounding box center [678, 422] width 94 height 19
type input "100"
click at [182, 407] on link "Add Another Item" at bounding box center [185, 488] width 83 height 19
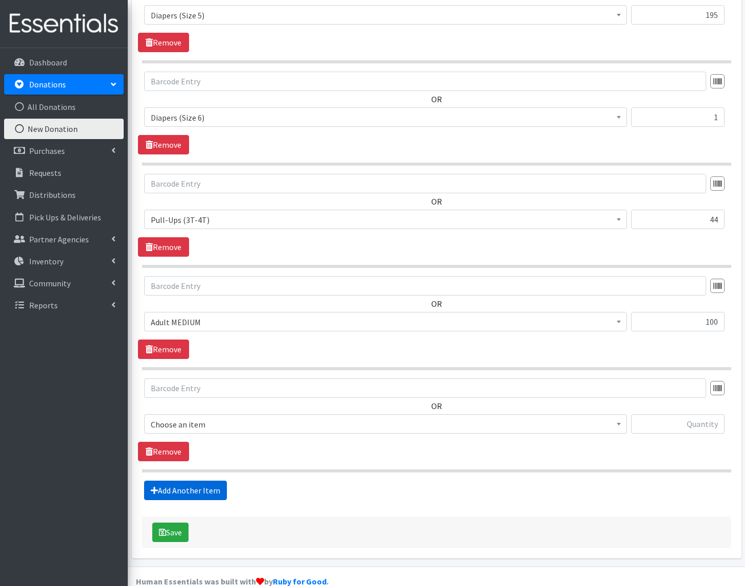
scroll to position [1037, 0]
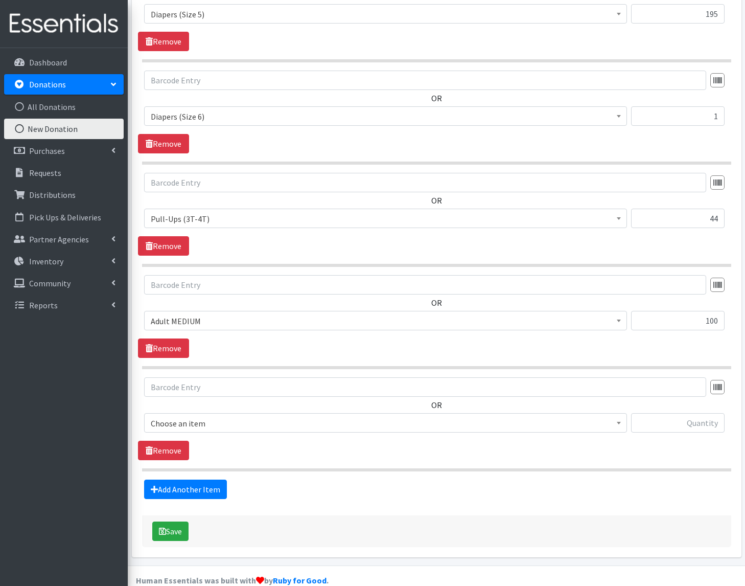
click at [199, 407] on span "Choose an item" at bounding box center [386, 423] width 470 height 14
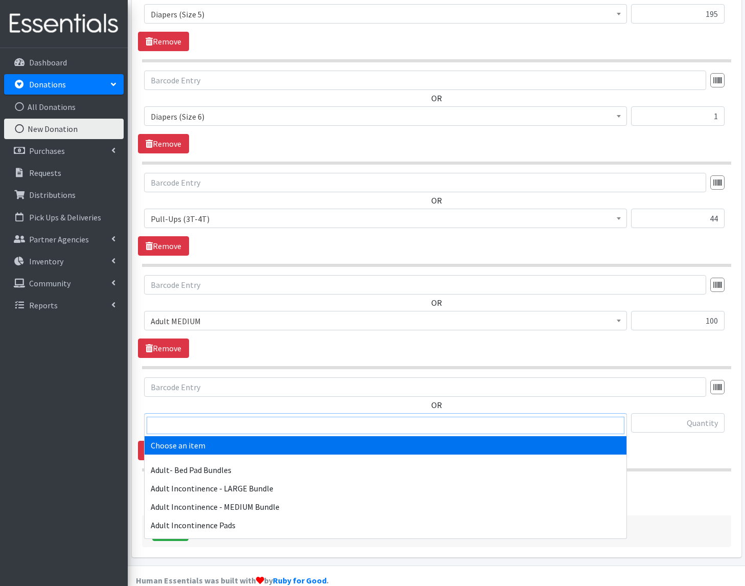
click at [193, 407] on input "search" at bounding box center [386, 425] width 478 height 17
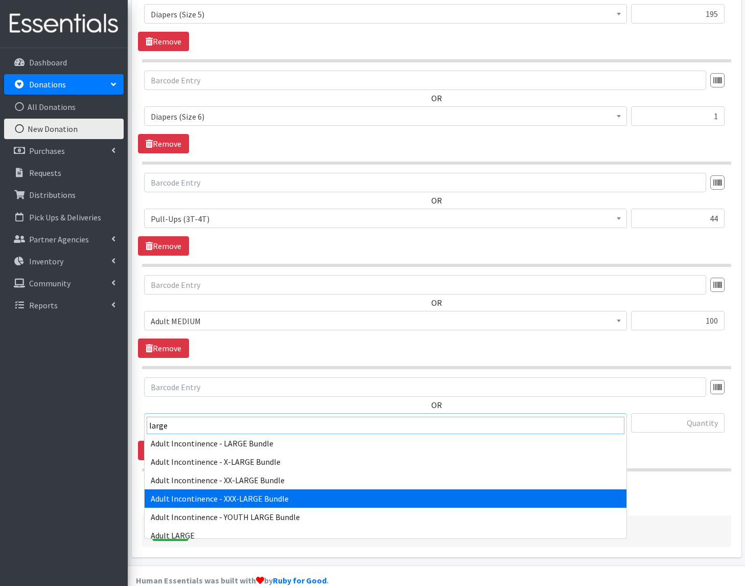
scroll to position [4, 0]
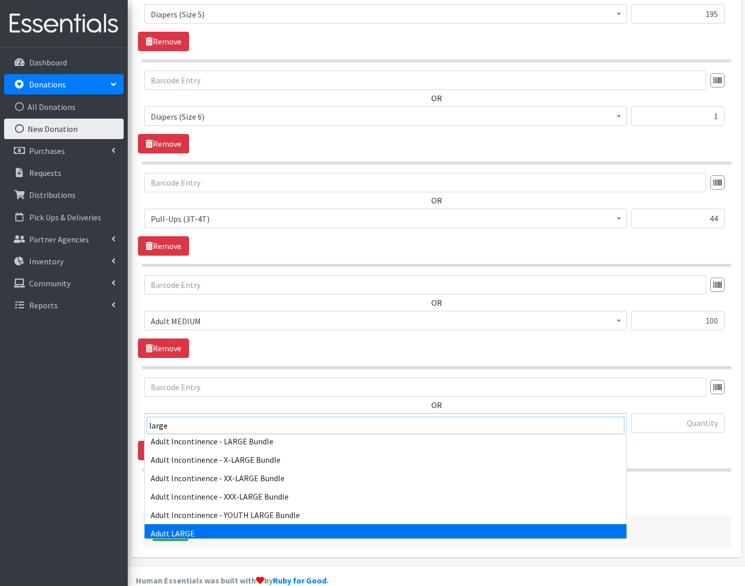
type input "large"
select select "4720"
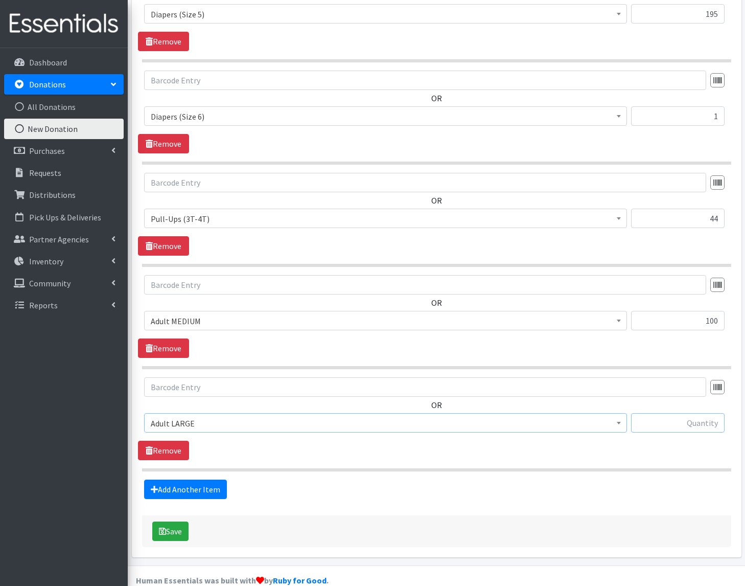
click at [678, 407] on input "text" at bounding box center [678, 422] width 94 height 19
type input "190"
click at [172, 407] on link "Add Another Item" at bounding box center [185, 488] width 83 height 19
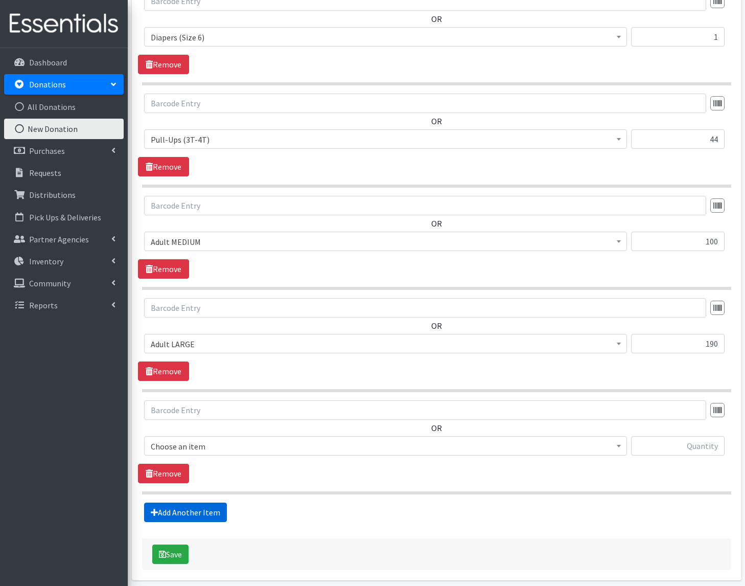
scroll to position [1140, 0]
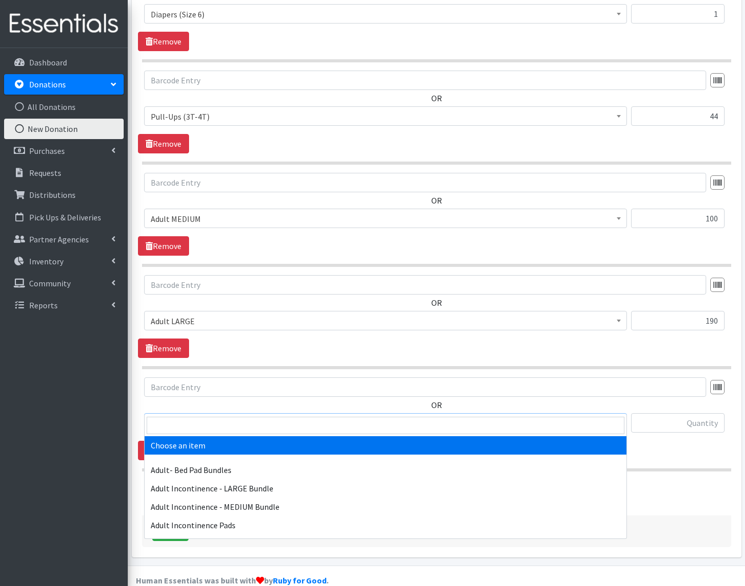
click at [192, 407] on span "Choose an item" at bounding box center [386, 423] width 470 height 14
click at [168, 407] on input "search" at bounding box center [386, 425] width 478 height 17
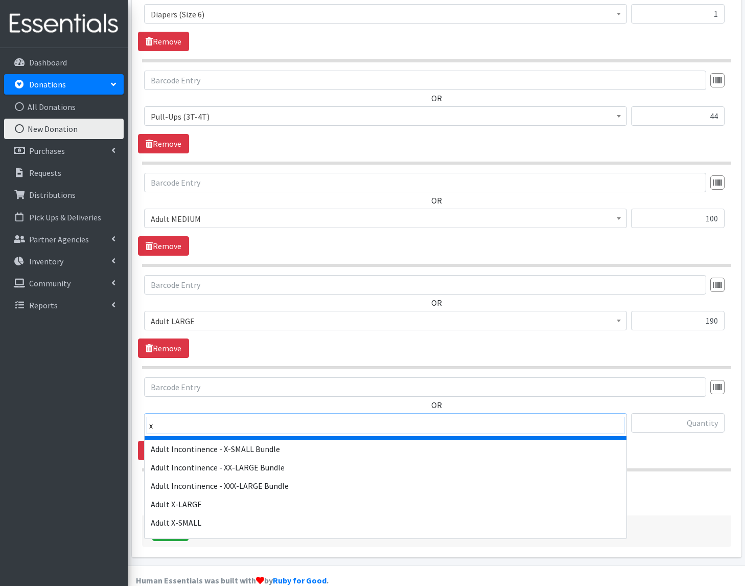
scroll to position [17, 0]
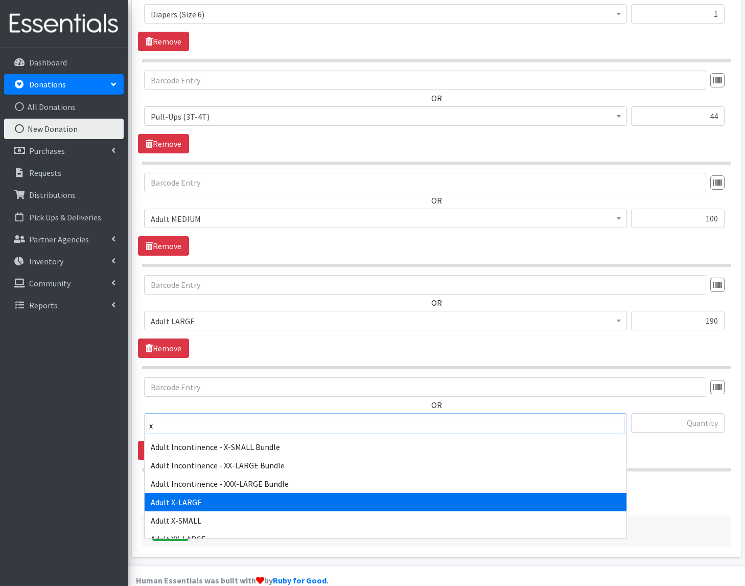
type input "x"
select select "4721"
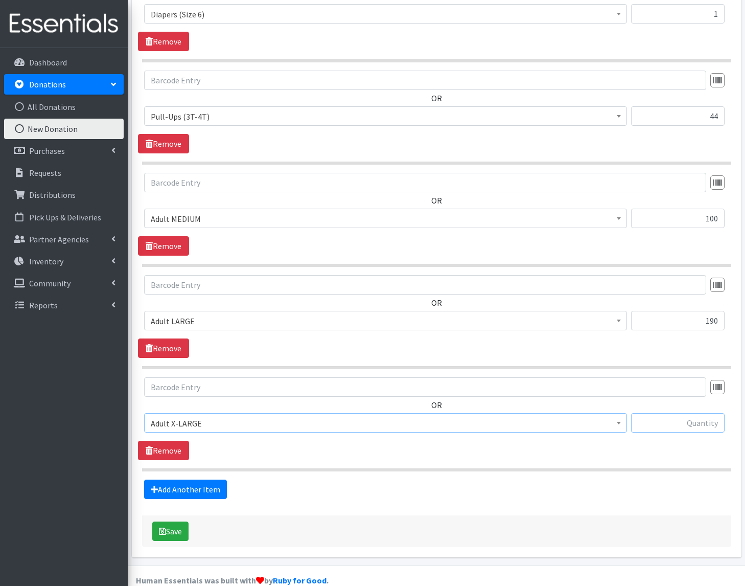
click at [700, 407] on input "text" at bounding box center [678, 422] width 94 height 19
type input "80"
click at [193, 407] on link "Add Another Item" at bounding box center [185, 488] width 83 height 19
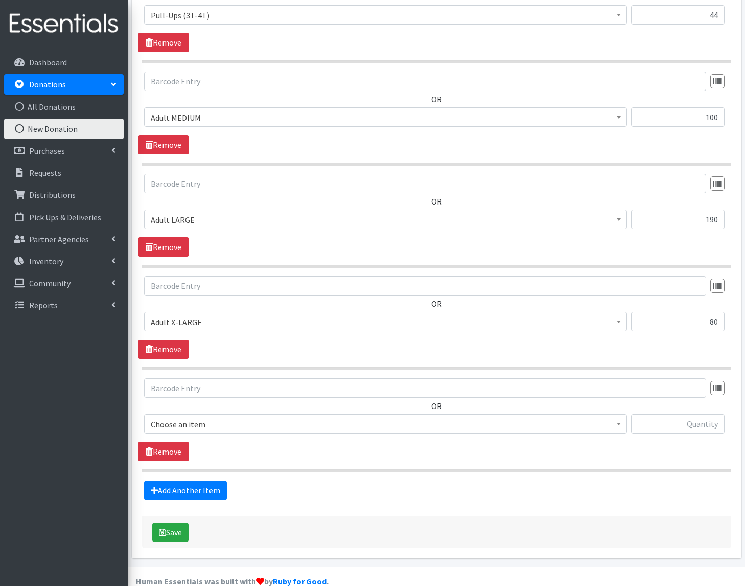
scroll to position [1242, 0]
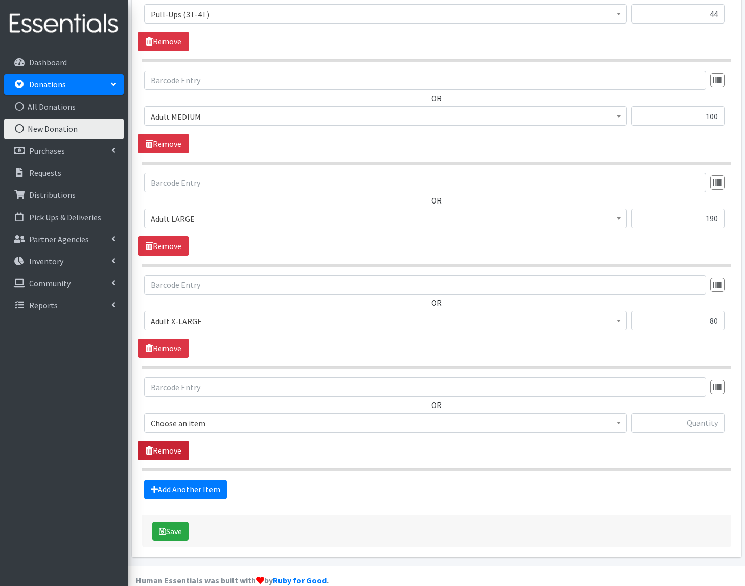
click at [152, 407] on link "Remove" at bounding box center [163, 450] width 51 height 19
click at [178, 407] on button "Save" at bounding box center [170, 530] width 36 height 19
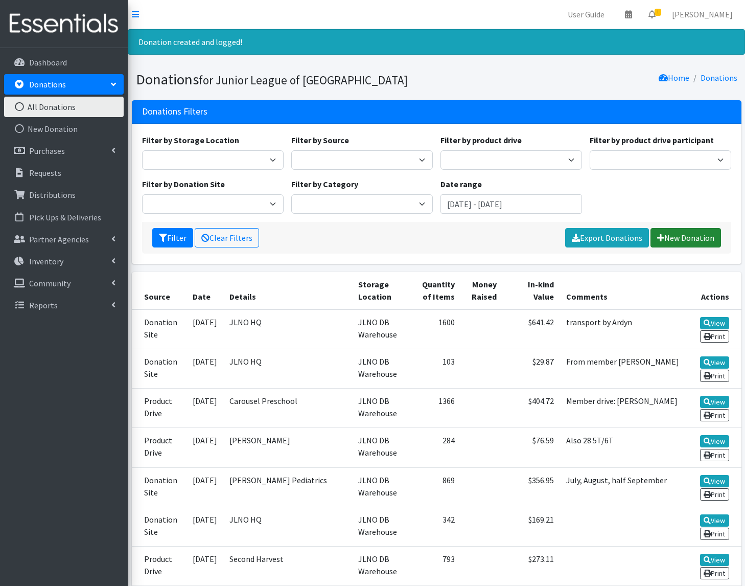
click at [689, 237] on link "New Donation" at bounding box center [686, 237] width 71 height 19
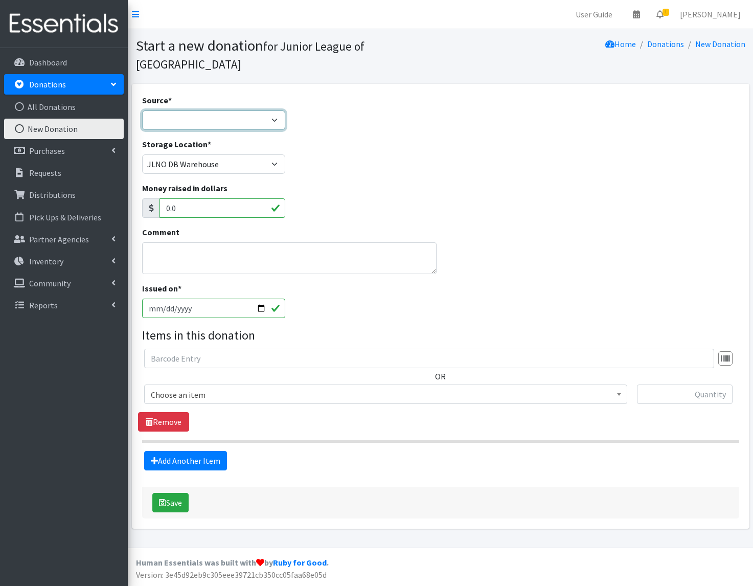
select select "Donation Site"
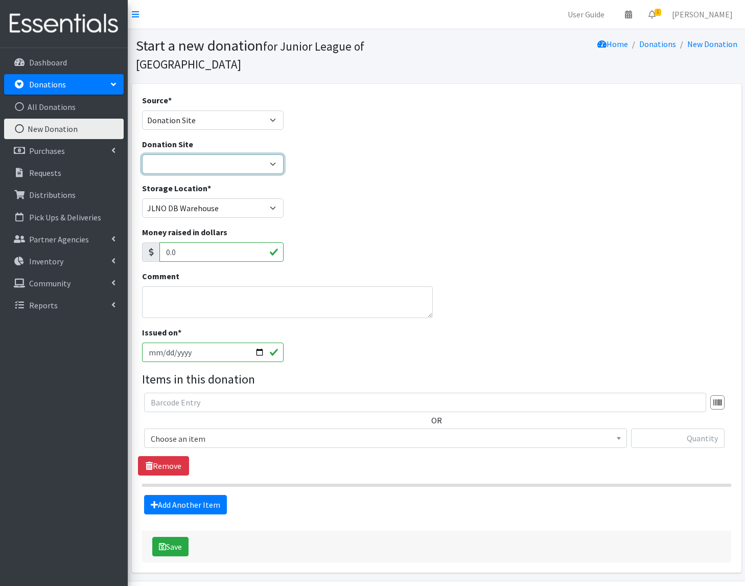
select select "46"
click at [178, 286] on textarea "Comment" at bounding box center [287, 302] width 291 height 32
type textarea "hq tabling find the good"
click at [201, 342] on input "[DATE]" at bounding box center [213, 351] width 142 height 19
type input "[DATE]"
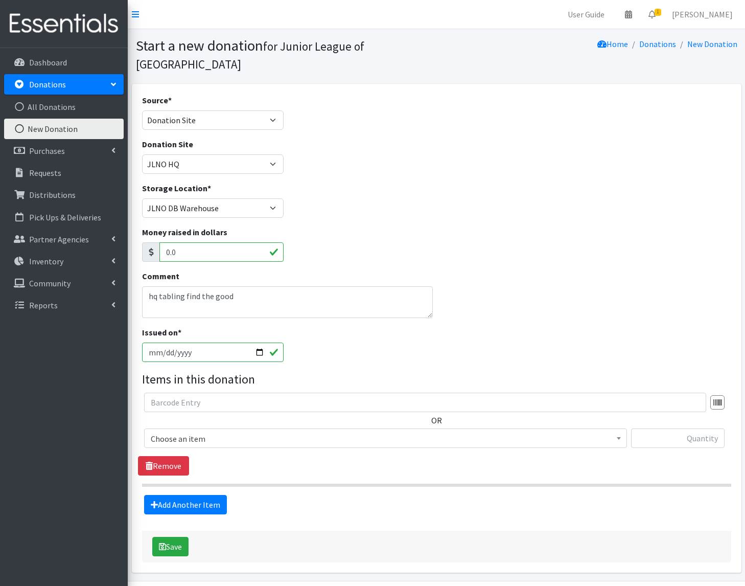
click at [319, 347] on div "Issued on * [DATE]" at bounding box center [436, 348] width 597 height 44
click at [175, 431] on span "Choose an item" at bounding box center [386, 438] width 470 height 14
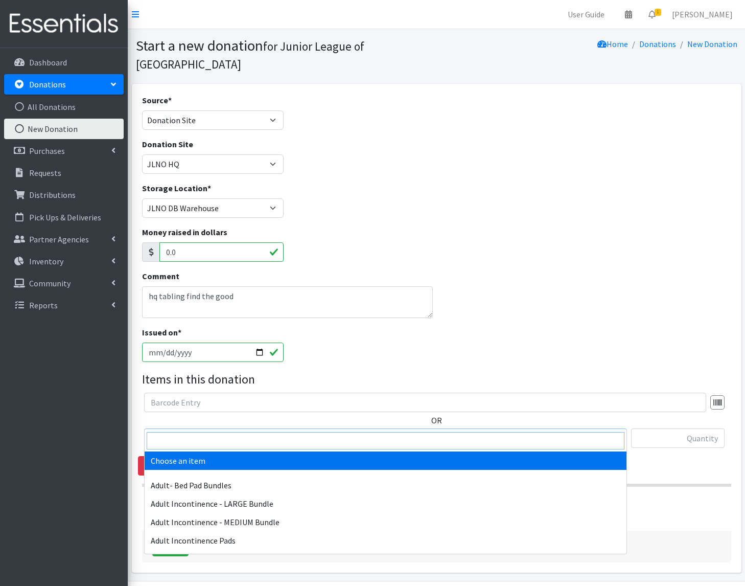
click at [166, 441] on input "search" at bounding box center [386, 440] width 478 height 17
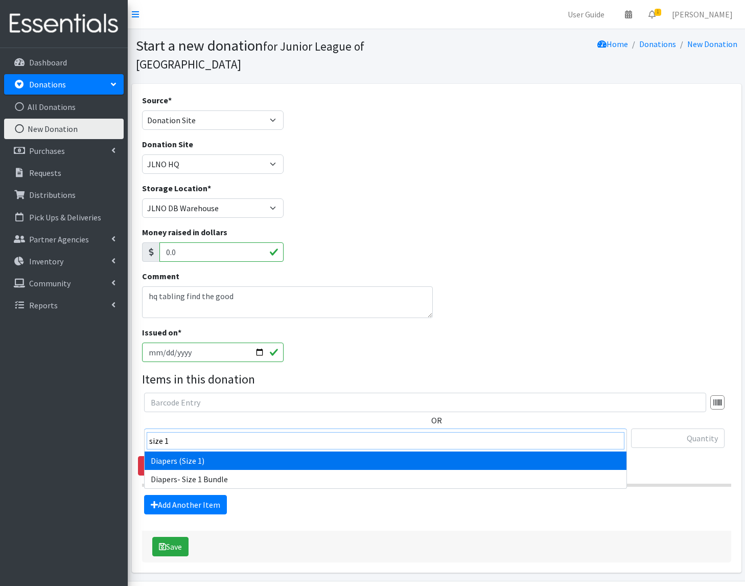
type input "size 1"
select select "1257"
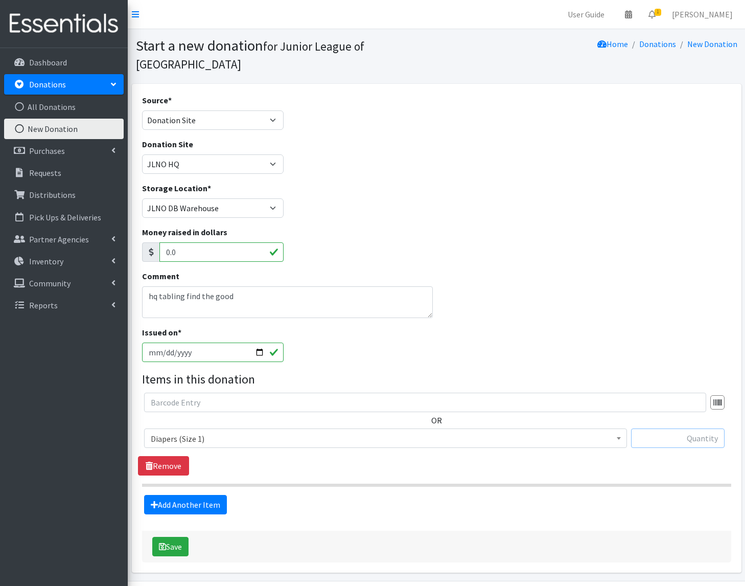
click at [679, 428] on input "text" at bounding box center [678, 437] width 94 height 19
type input "645"
click at [200, 495] on link "Add Another Item" at bounding box center [185, 504] width 83 height 19
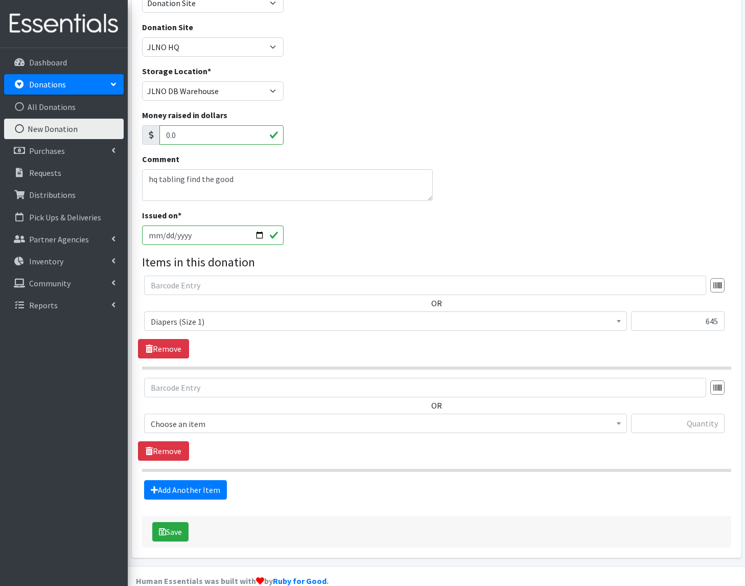
scroll to position [118, 0]
click at [187, 416] on span "Choose an item" at bounding box center [386, 423] width 470 height 14
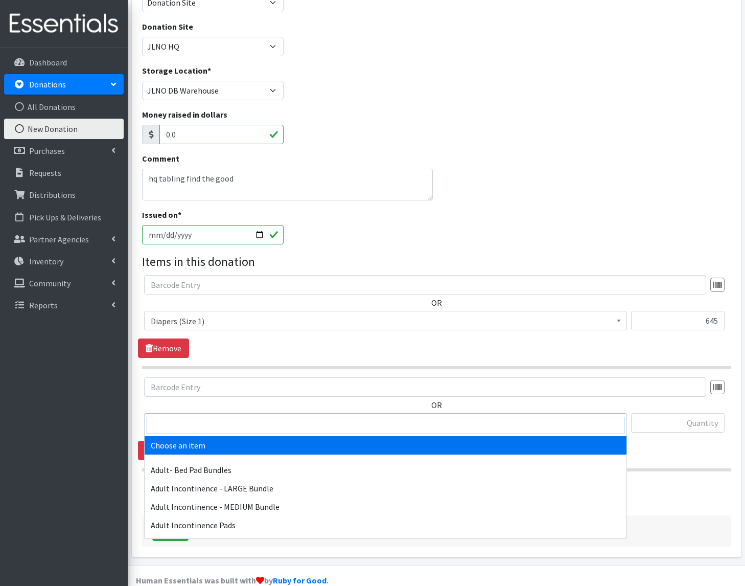
click at [188, 423] on input "search" at bounding box center [386, 425] width 478 height 17
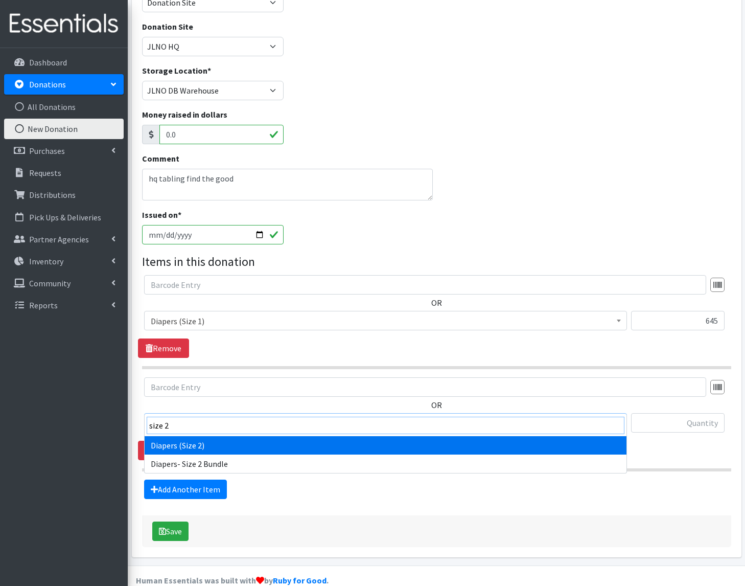
type input "size 2"
select select "1258"
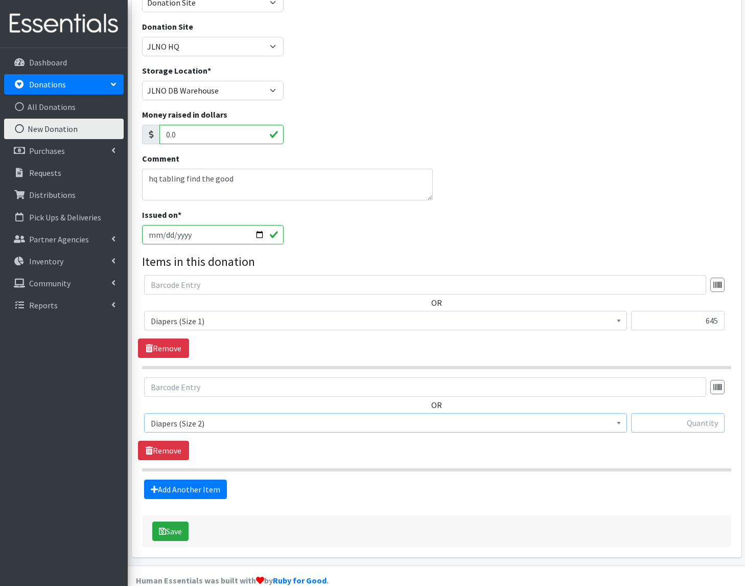
click at [716, 413] on input "text" at bounding box center [678, 422] width 94 height 19
type input "363"
click at [206, 479] on link "Add Another Item" at bounding box center [185, 488] width 83 height 19
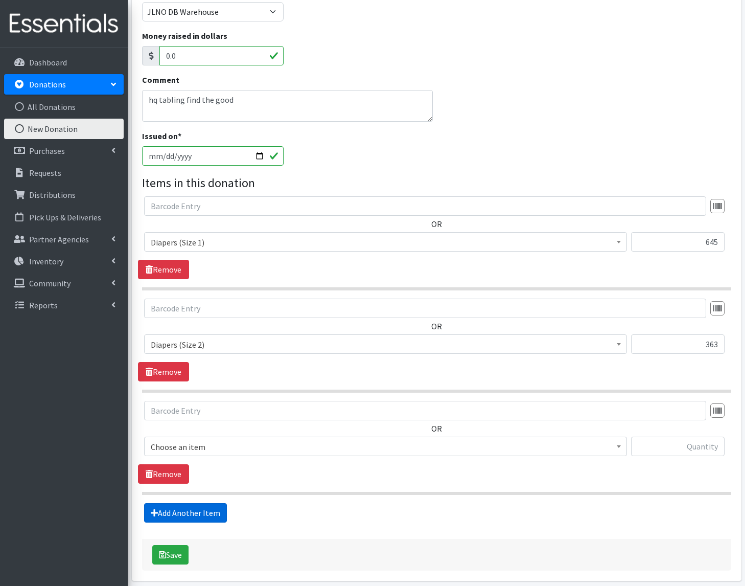
scroll to position [220, 0]
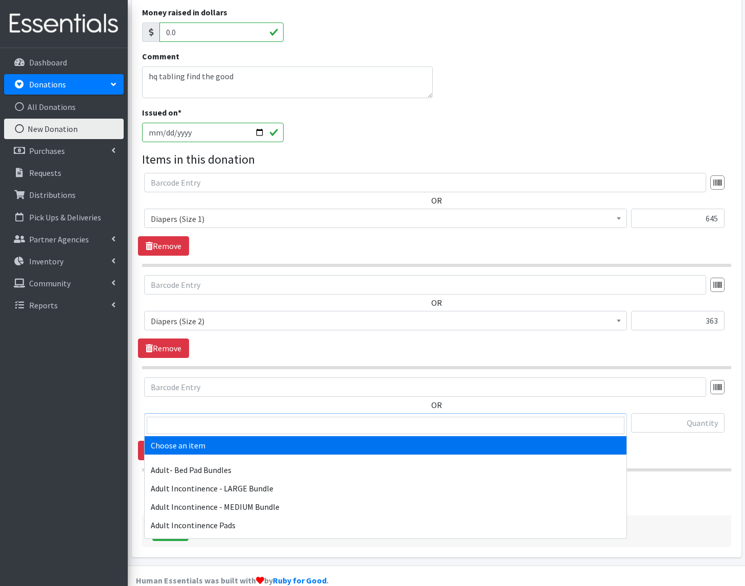
click at [183, 416] on span "Choose an item" at bounding box center [386, 423] width 470 height 14
click at [184, 428] on input "search" at bounding box center [386, 425] width 478 height 17
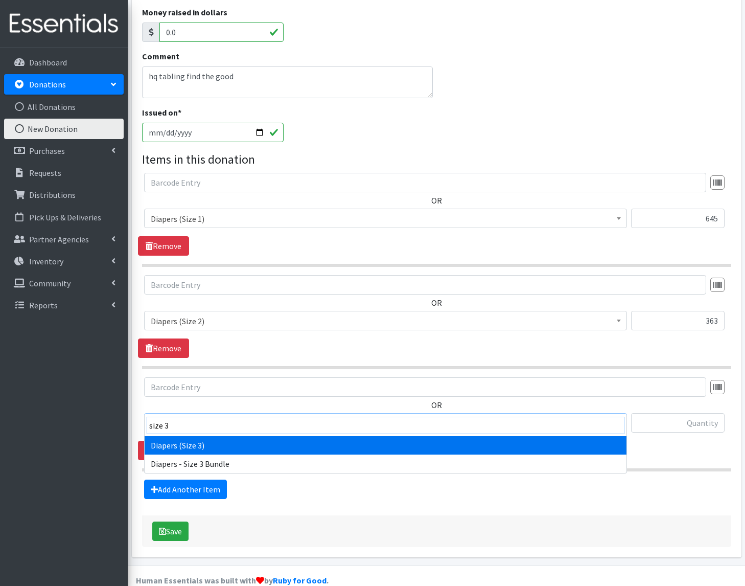
type input "size 3"
select select "1235"
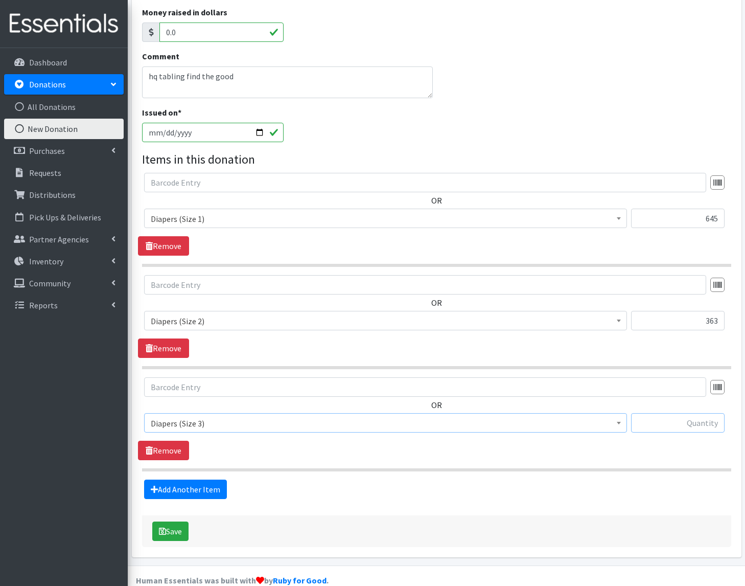
click at [692, 413] on input "text" at bounding box center [678, 422] width 94 height 19
type input "330"
click at [170, 479] on link "Add Another Item" at bounding box center [185, 488] width 83 height 19
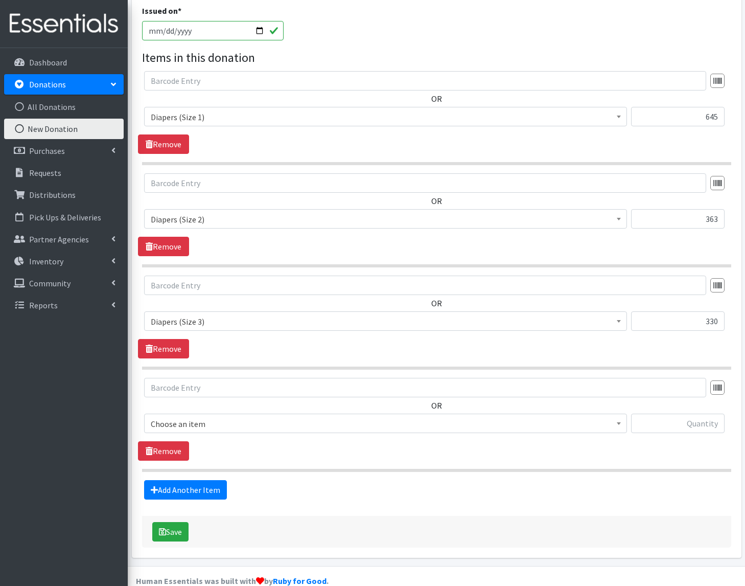
scroll to position [322, 0]
click at [173, 416] on span "Choose an item" at bounding box center [386, 423] width 470 height 14
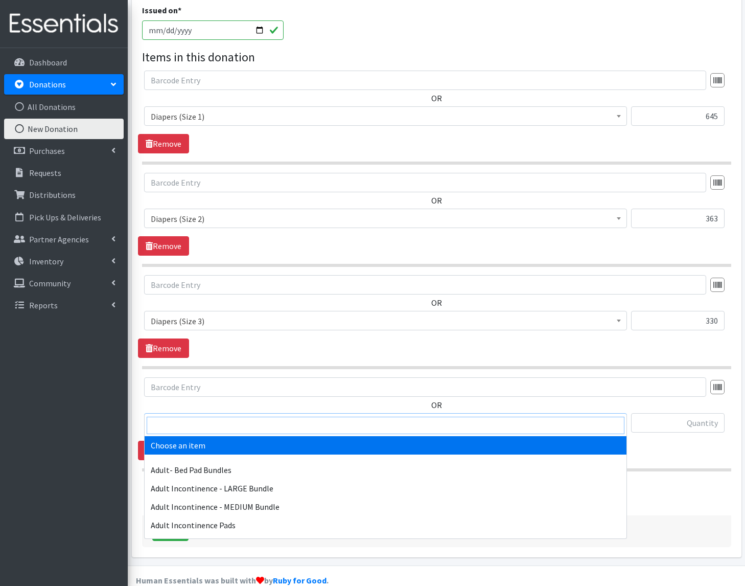
click at [174, 422] on input "search" at bounding box center [386, 425] width 478 height 17
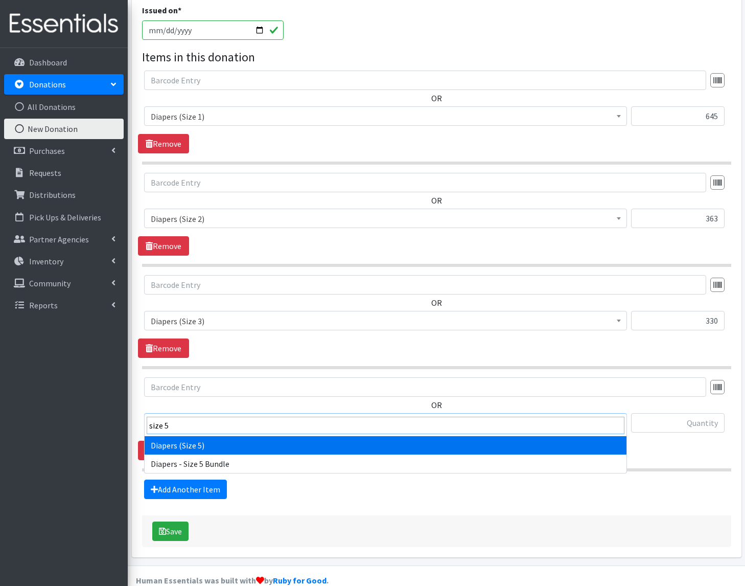
type input "size 5"
select select "1230"
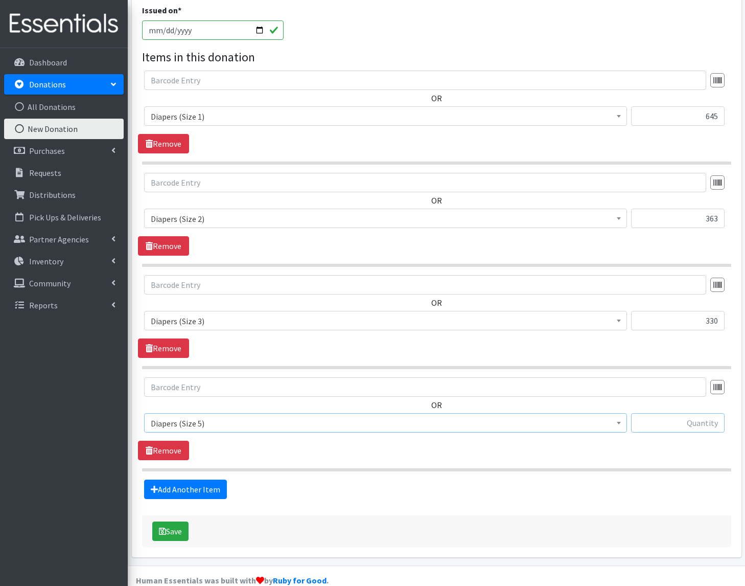
click at [670, 413] on input "text" at bounding box center [678, 422] width 94 height 19
type input "17"
click at [164, 479] on link "Add Another Item" at bounding box center [185, 488] width 83 height 19
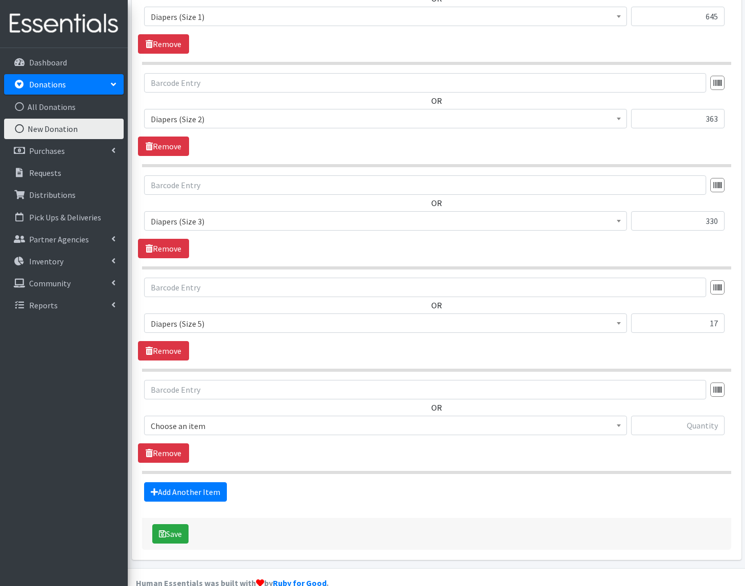
scroll to position [424, 0]
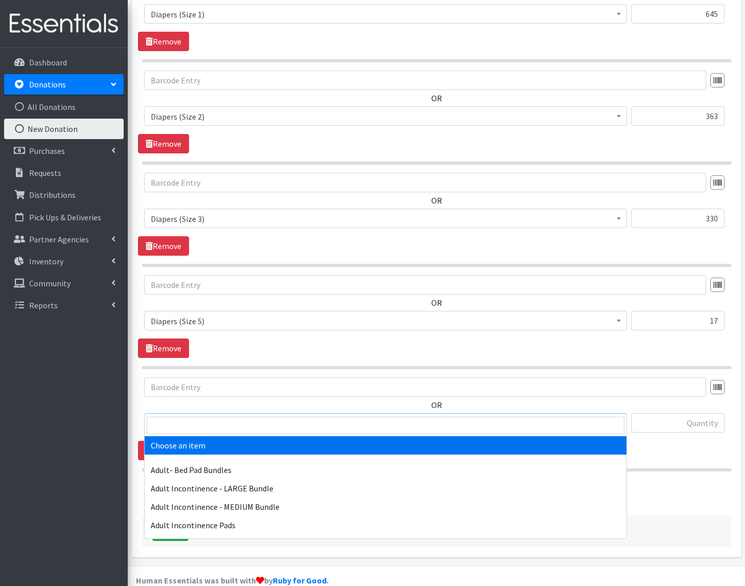
click at [194, 416] on span "Choose an item" at bounding box center [386, 423] width 470 height 14
click at [175, 424] on input "search" at bounding box center [386, 425] width 478 height 17
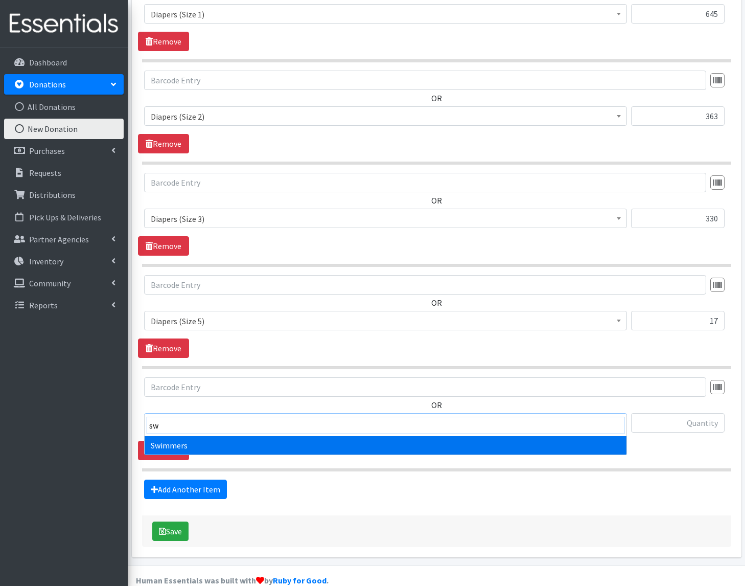
type input "sw"
select select "1261"
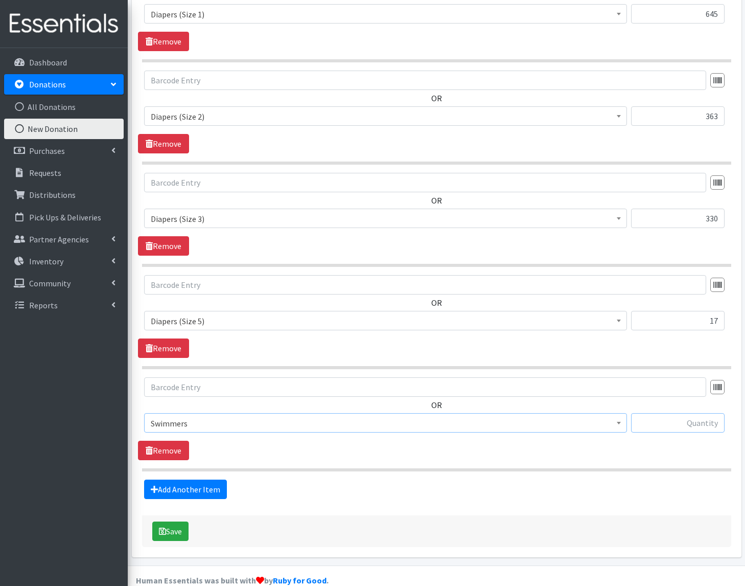
click at [685, 413] on input "text" at bounding box center [678, 422] width 94 height 19
type input "20"
click at [183, 521] on button "Save" at bounding box center [170, 530] width 36 height 19
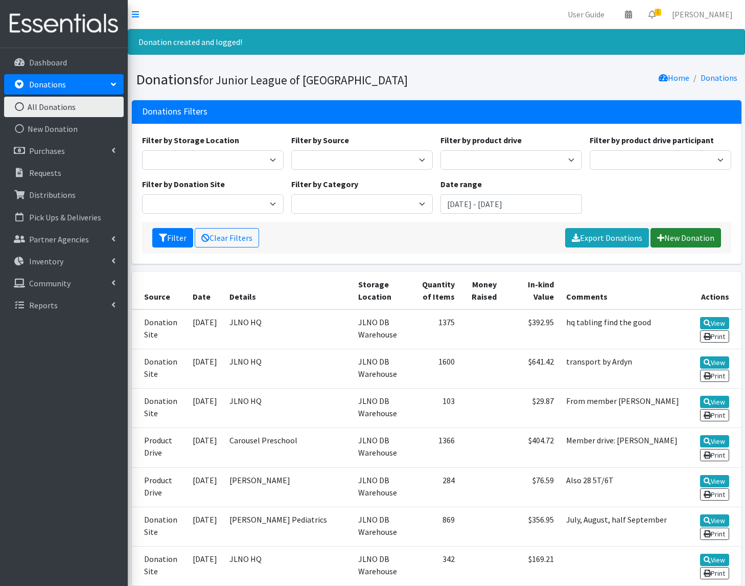
click at [691, 240] on link "New Donation" at bounding box center [686, 237] width 71 height 19
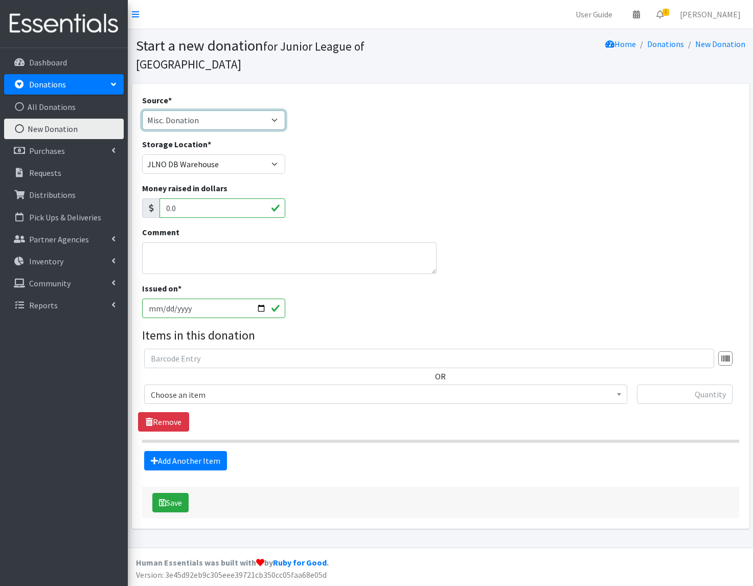
select select "Donation Site"
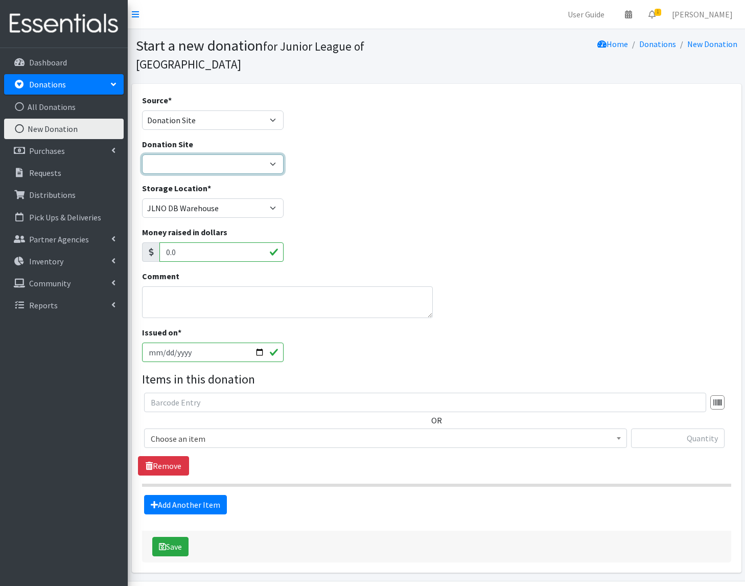
select select "46"
click at [179, 286] on textarea "Comment" at bounding box center [287, 302] width 291 height 32
type textarea "Hq 9/17 and 9/18"
click at [188, 342] on input "[DATE]" at bounding box center [213, 351] width 142 height 19
type input "[DATE]"
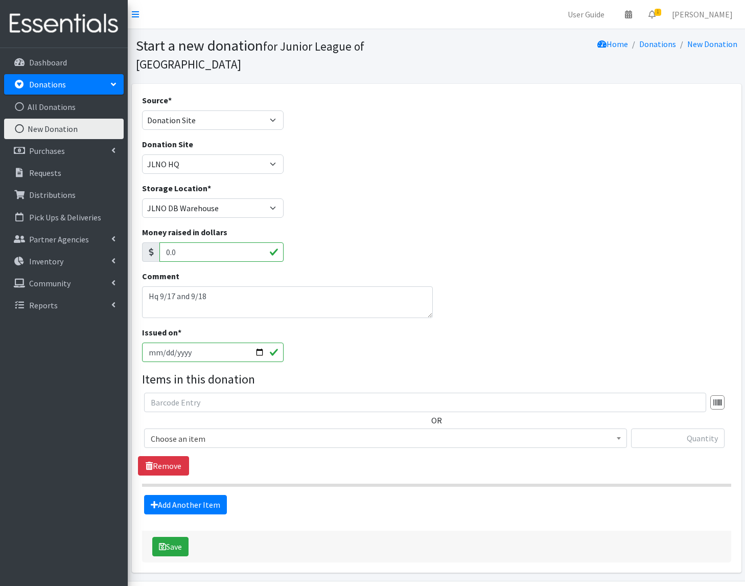
click at [291, 350] on div "Issued on * 2025-09-18" at bounding box center [436, 348] width 597 height 44
click at [159, 393] on input "text" at bounding box center [425, 402] width 562 height 19
click at [172, 431] on span "Choose an item" at bounding box center [386, 438] width 470 height 14
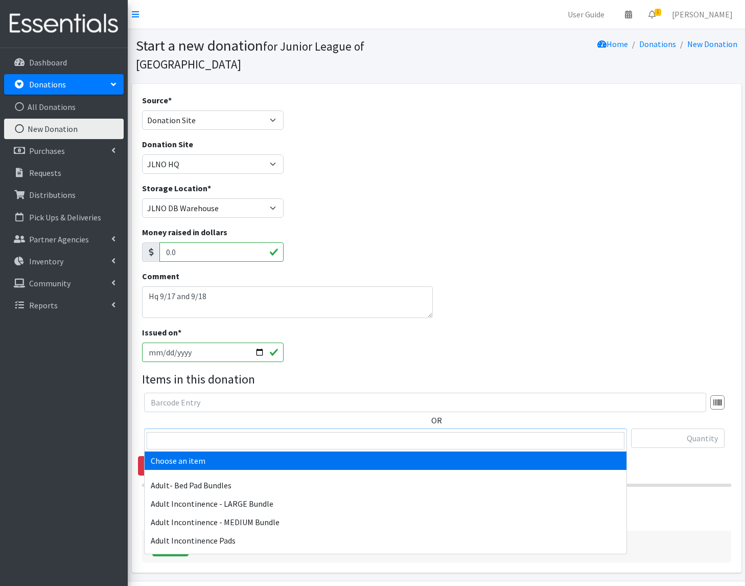
click at [169, 432] on span at bounding box center [386, 440] width 482 height 21
click at [168, 442] on input "search" at bounding box center [386, 440] width 478 height 17
click at [180, 443] on input "search" at bounding box center [386, 440] width 478 height 17
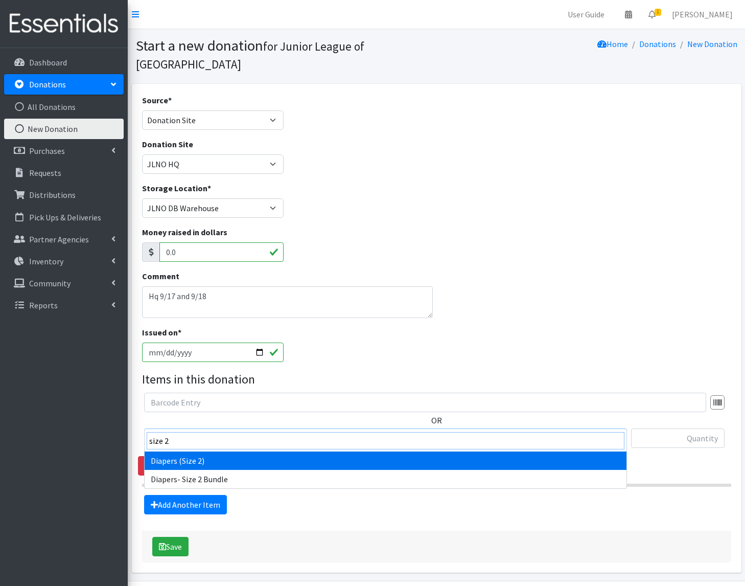
type input "size 2"
select select "1258"
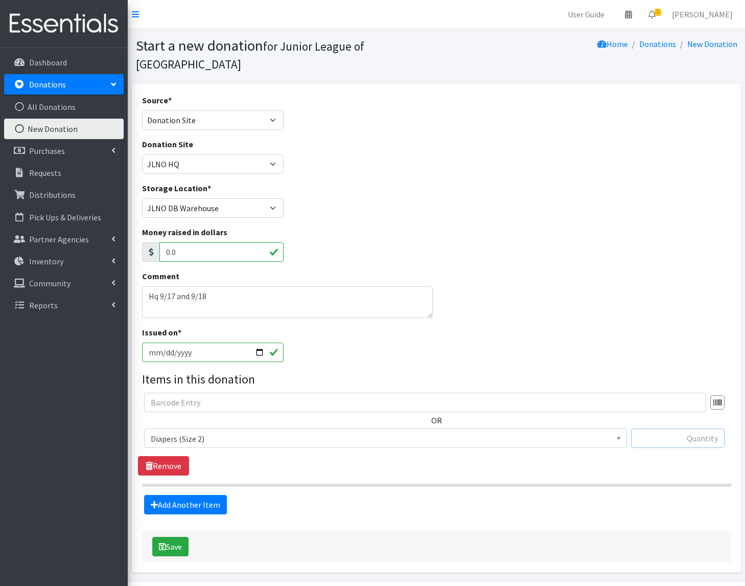
click at [640, 428] on input "text" at bounding box center [678, 437] width 94 height 19
type input "184"
click at [166, 495] on link "Add Another Item" at bounding box center [185, 504] width 83 height 19
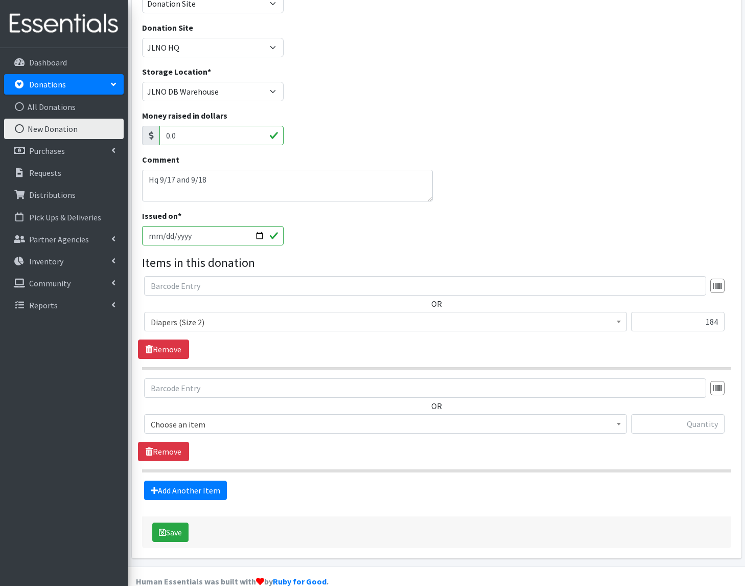
scroll to position [118, 0]
click at [182, 416] on span "Choose an item" at bounding box center [386, 423] width 470 height 14
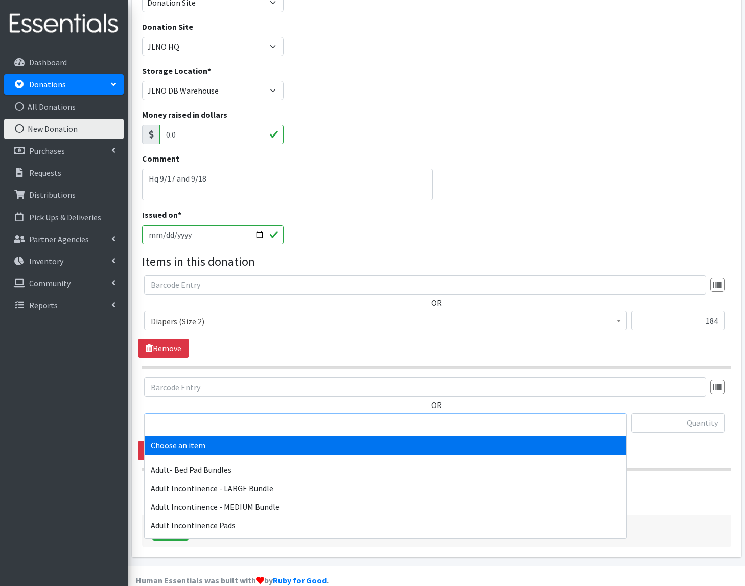
click at [174, 425] on input "search" at bounding box center [386, 425] width 478 height 17
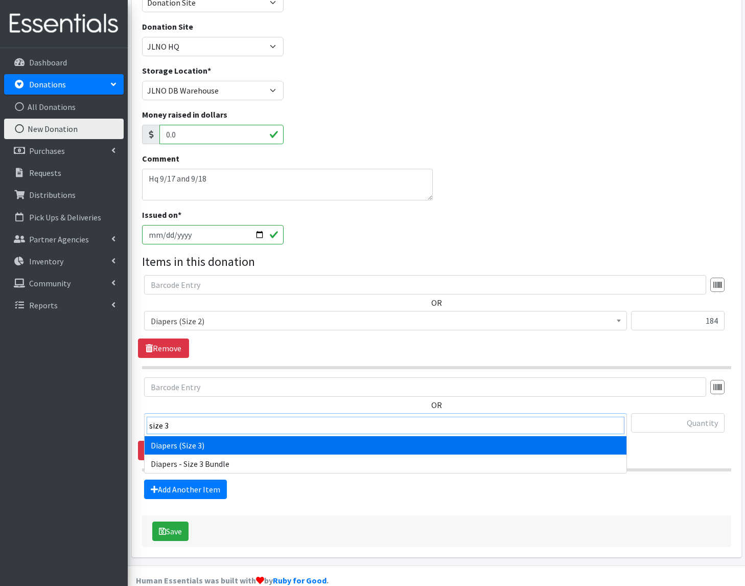
type input "size 3"
select select "1235"
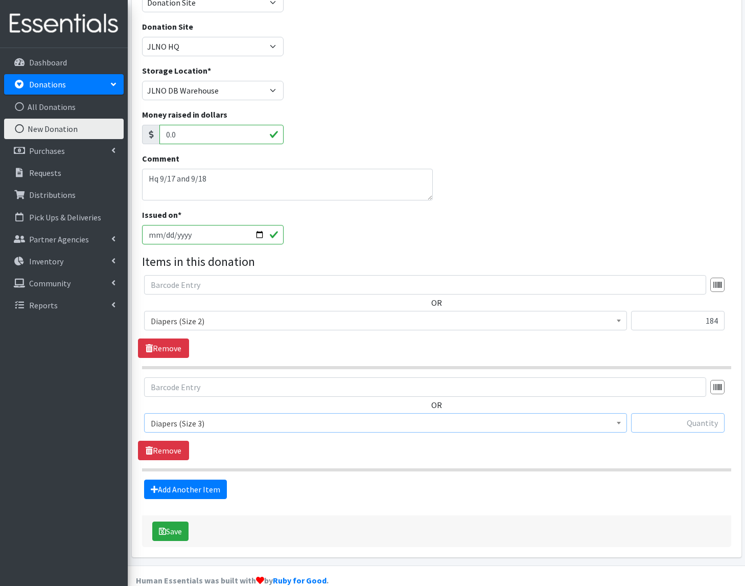
click at [668, 413] on input "text" at bounding box center [678, 422] width 94 height 19
type input "336"
click at [188, 479] on link "Add Another Item" at bounding box center [185, 488] width 83 height 19
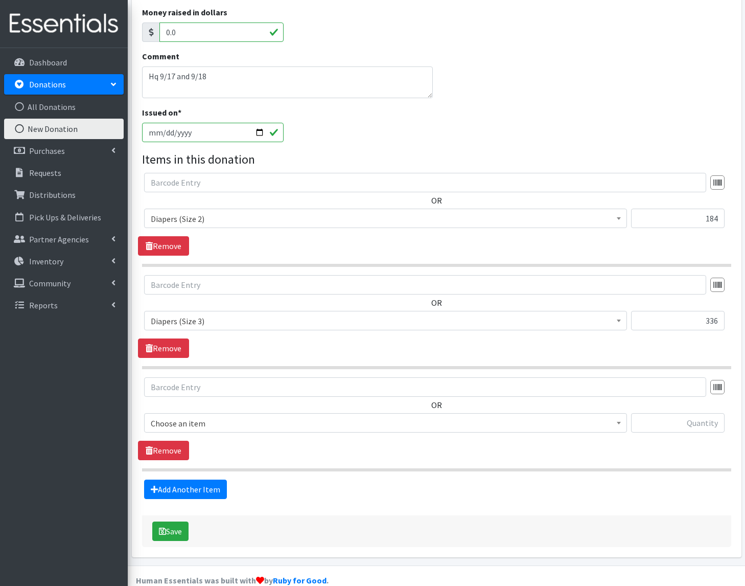
click at [208, 416] on span "Choose an item" at bounding box center [386, 423] width 470 height 14
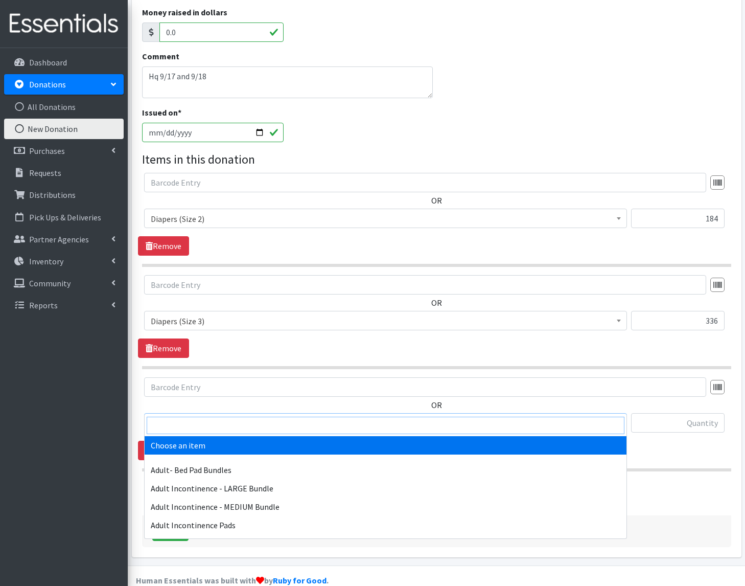
click at [187, 426] on input "search" at bounding box center [386, 425] width 478 height 17
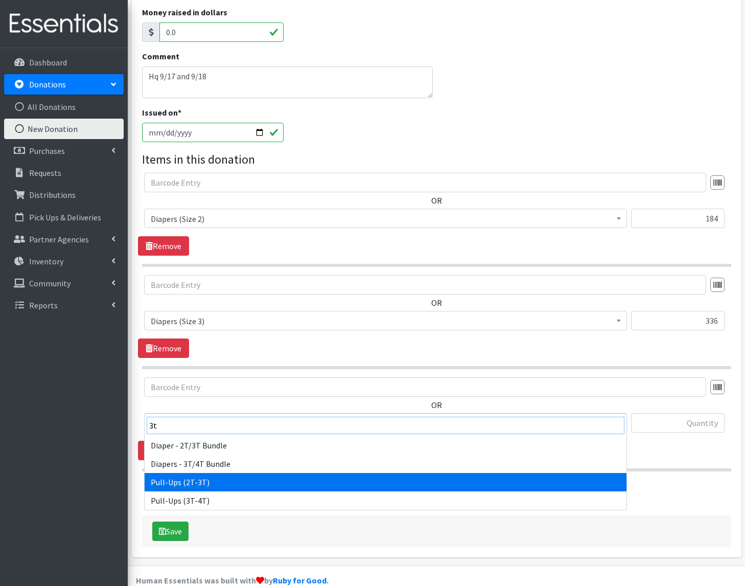
type input "3t"
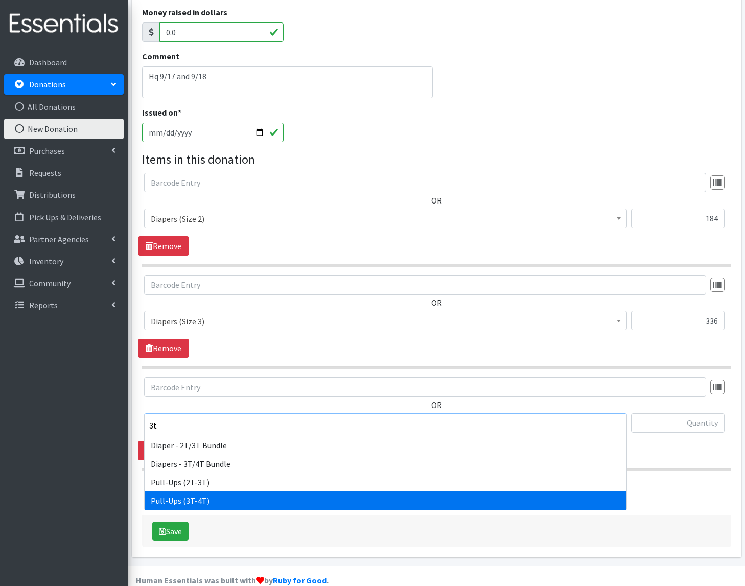
select select "1252"
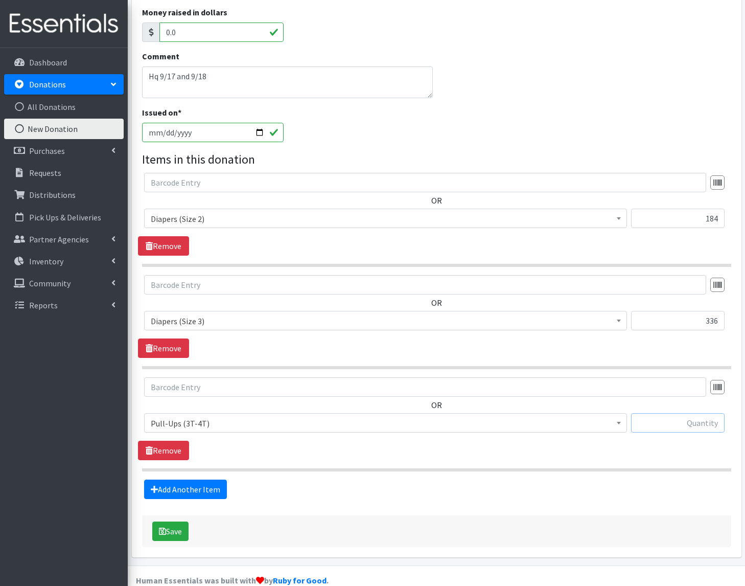
click at [678, 413] on input "text" at bounding box center [678, 422] width 94 height 19
type input "224"
click at [183, 479] on link "Add Another Item" at bounding box center [185, 488] width 83 height 19
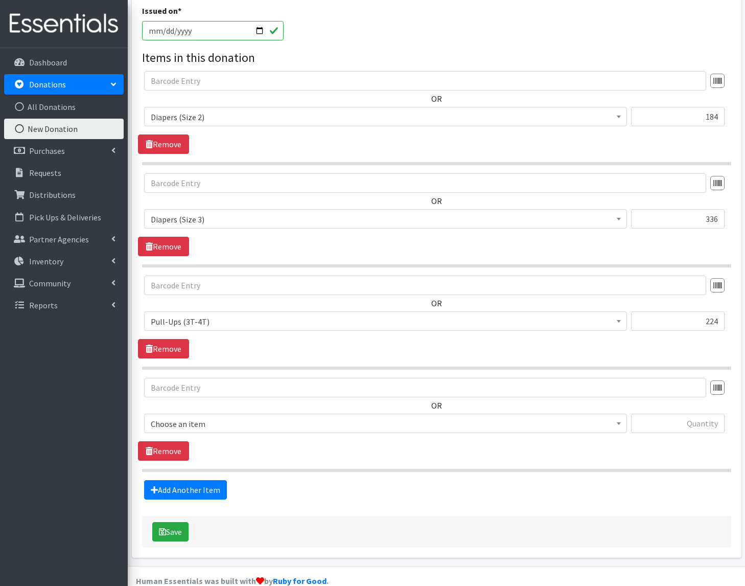
scroll to position [322, 0]
click at [229, 416] on span "Choose an item" at bounding box center [386, 423] width 470 height 14
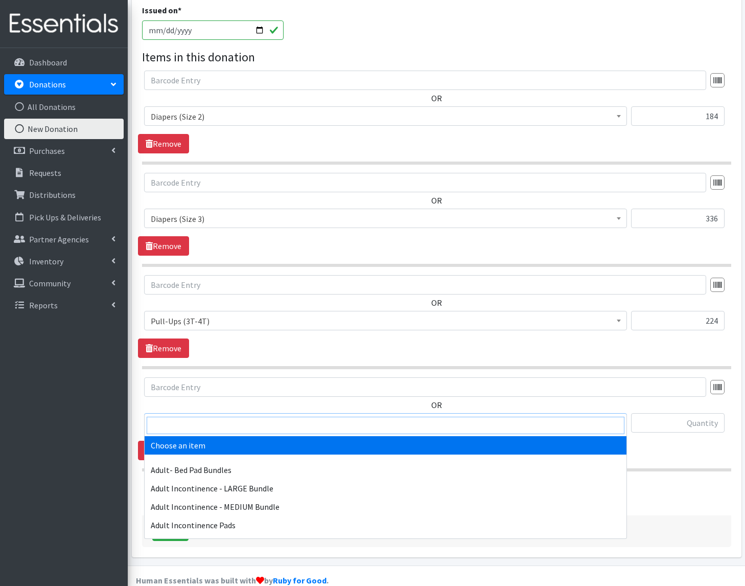
click at [190, 430] on input "search" at bounding box center [386, 425] width 478 height 17
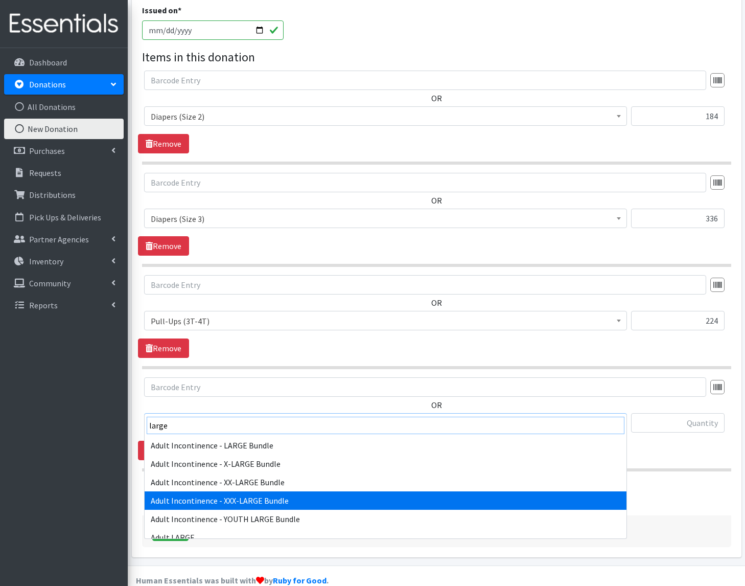
scroll to position [15, 0]
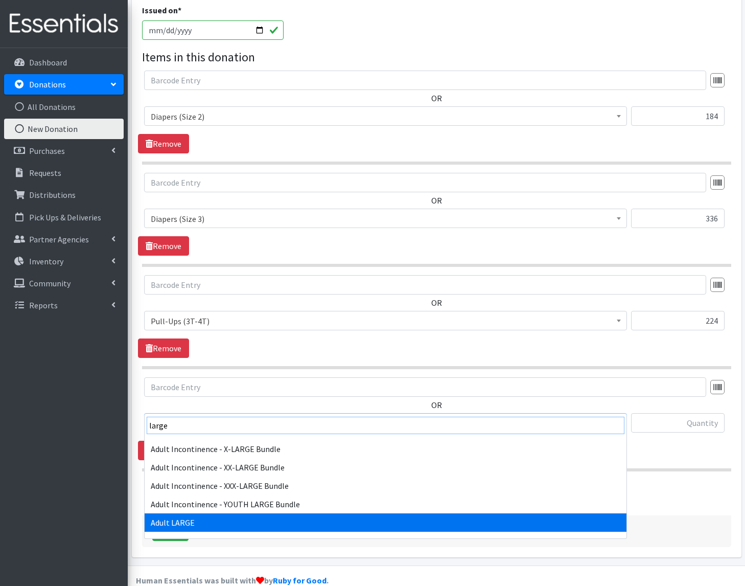
type input "large"
select select "4720"
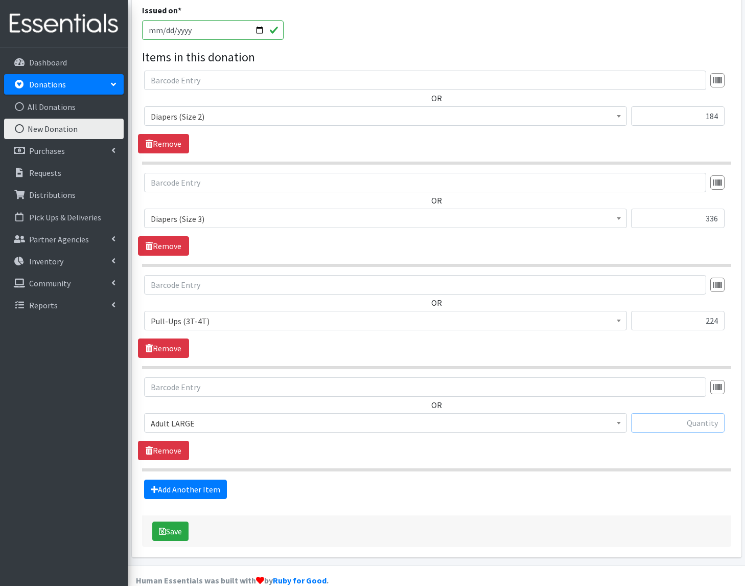
click at [656, 413] on input "text" at bounding box center [678, 422] width 94 height 19
type input "q"
type input "18"
click at [204, 479] on link "Add Another Item" at bounding box center [185, 488] width 83 height 19
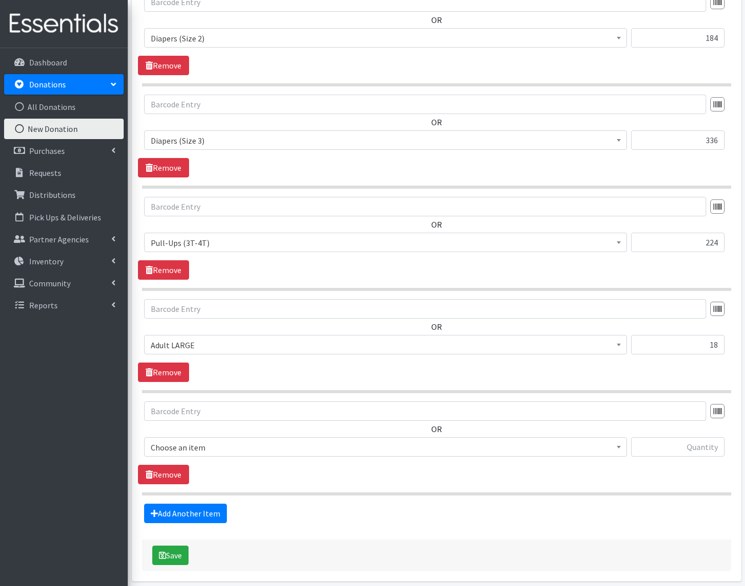
scroll to position [424, 0]
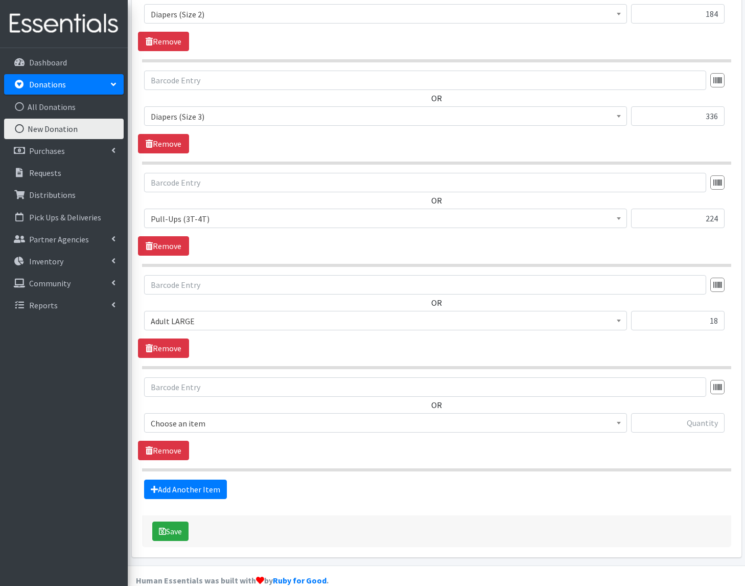
click at [199, 416] on span "Choose an item" at bounding box center [386, 423] width 470 height 14
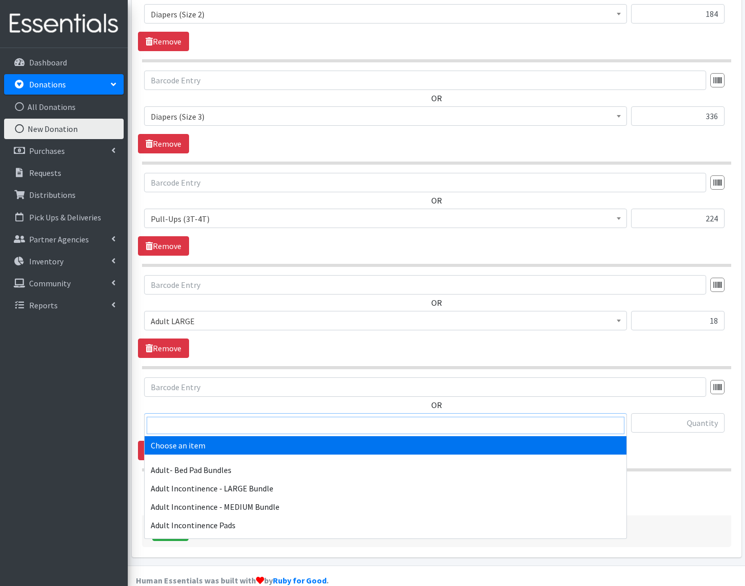
click at [189, 425] on input "search" at bounding box center [386, 425] width 478 height 17
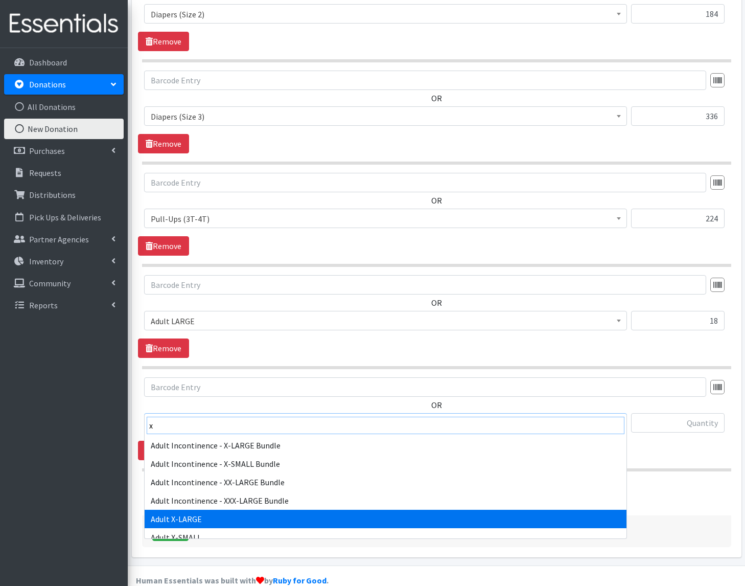
type input "x"
select select "4721"
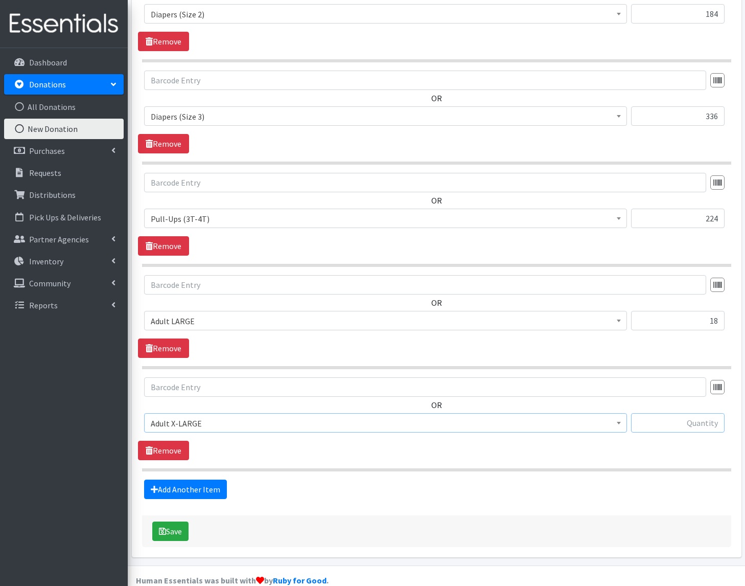
click at [660, 413] on input "text" at bounding box center [678, 422] width 94 height 19
type input "180"
click at [177, 479] on link "Add Another Item" at bounding box center [185, 488] width 83 height 19
click at [176, 416] on span "Choose an item" at bounding box center [386, 423] width 470 height 14
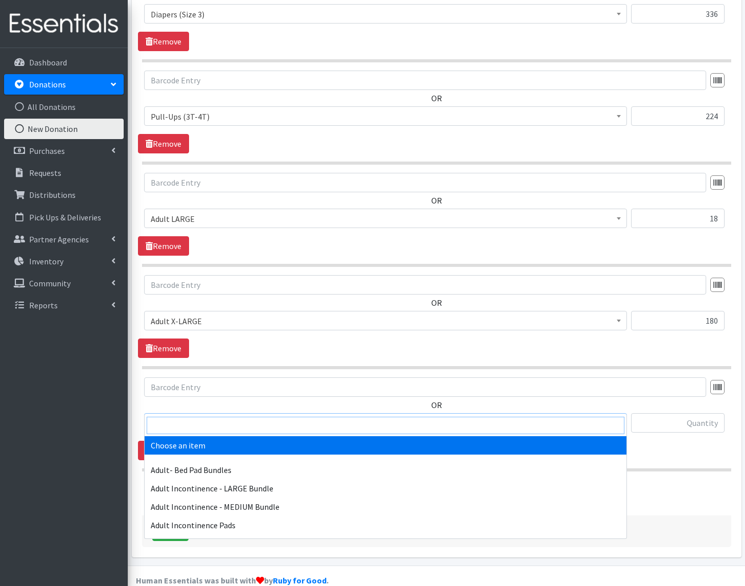
click at [175, 420] on input "search" at bounding box center [386, 425] width 478 height 17
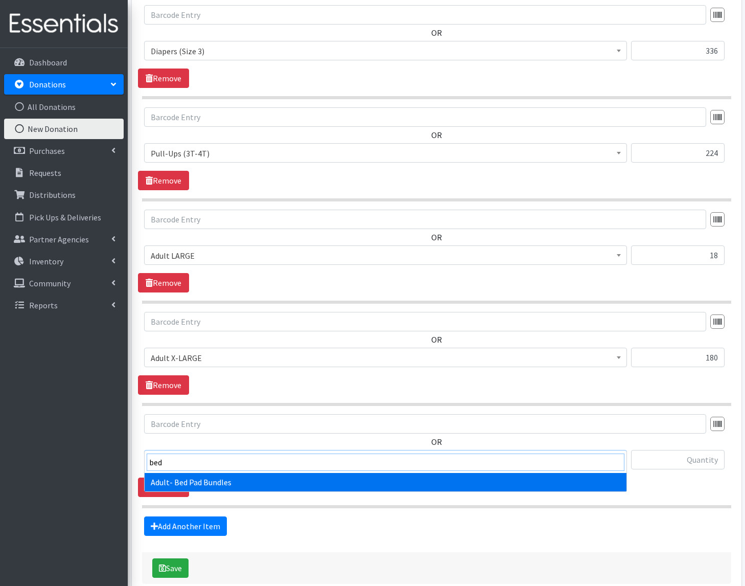
scroll to position [494, 0]
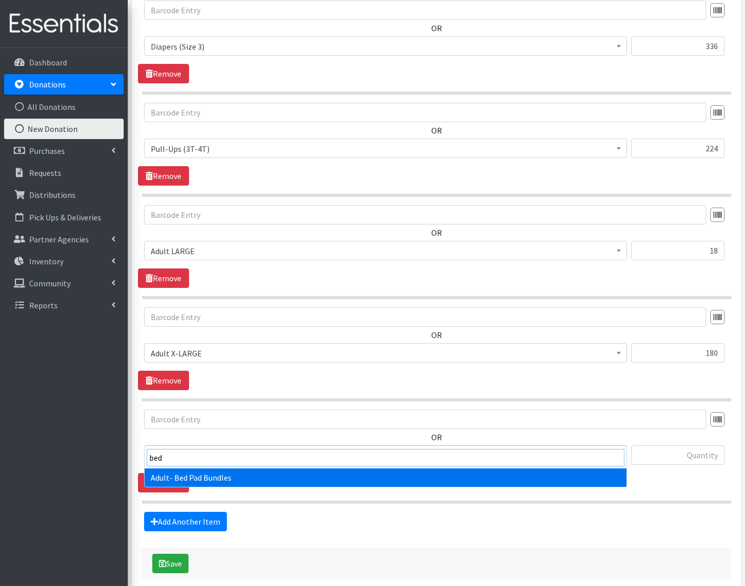
click at [180, 458] on input "bed" at bounding box center [386, 457] width 478 height 17
click at [179, 458] on input "bed" at bounding box center [386, 457] width 478 height 17
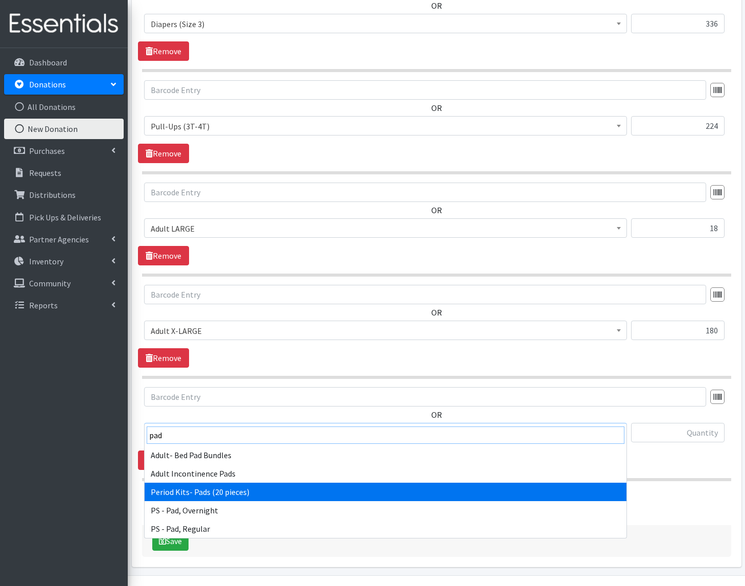
scroll to position [503, 0]
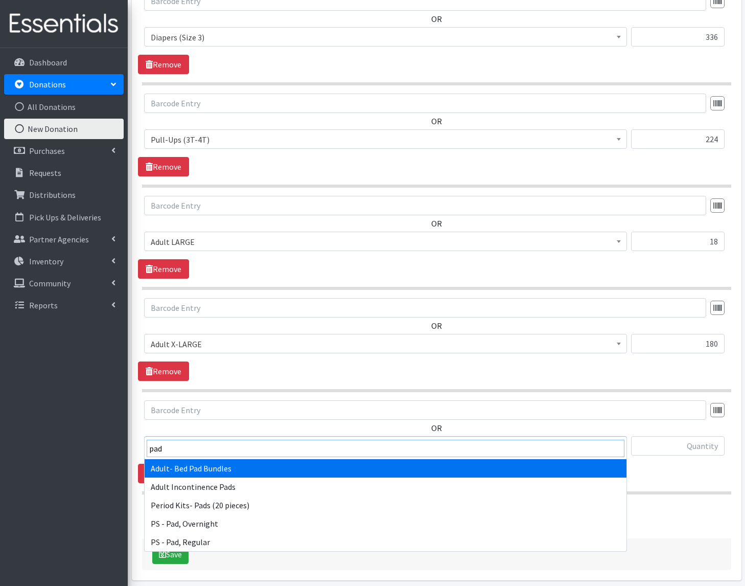
type input "pad"
select select "15373"
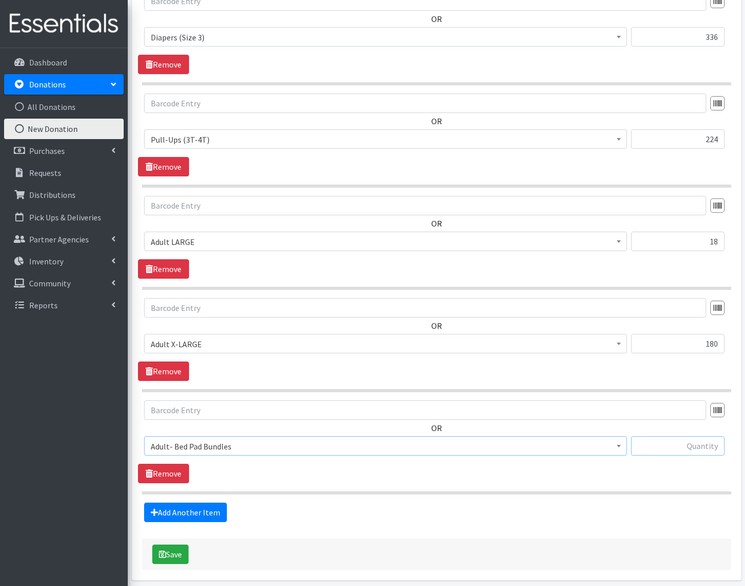
click at [681, 436] on input "text" at bounding box center [678, 445] width 94 height 19
type input "35"
click at [197, 502] on link "Add Another Item" at bounding box center [185, 511] width 83 height 19
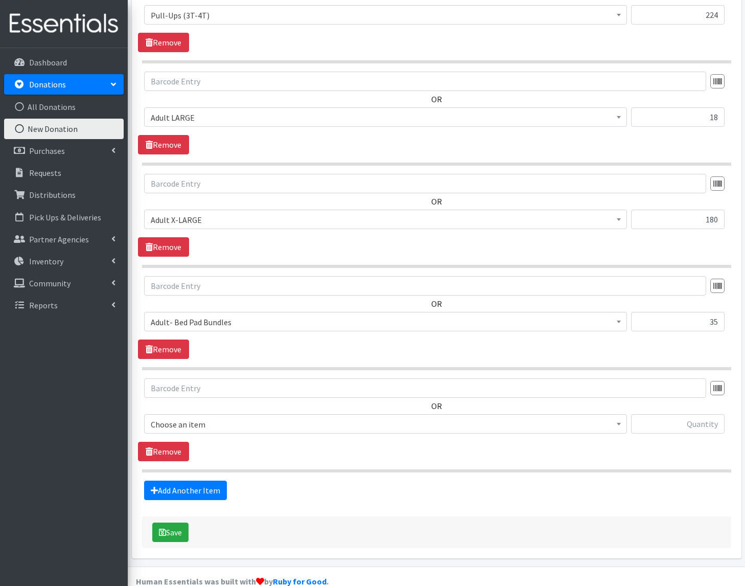
scroll to position [629, 0]
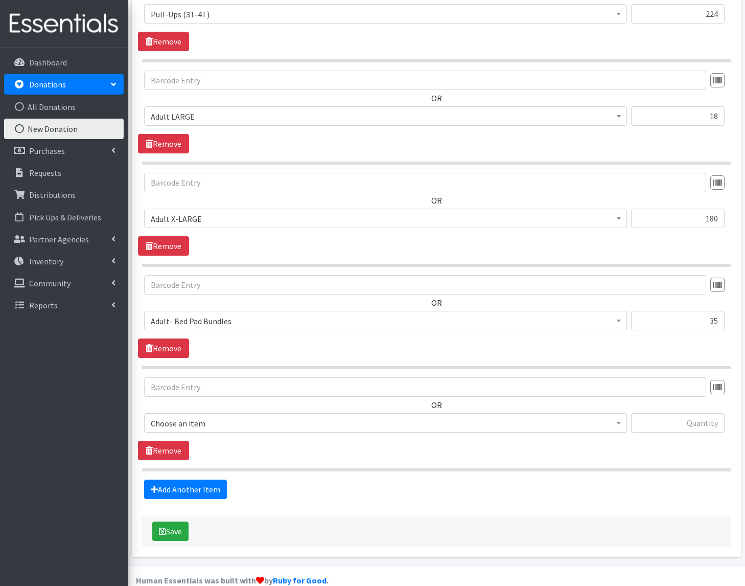
click at [206, 416] on span "Choose an item" at bounding box center [386, 423] width 470 height 14
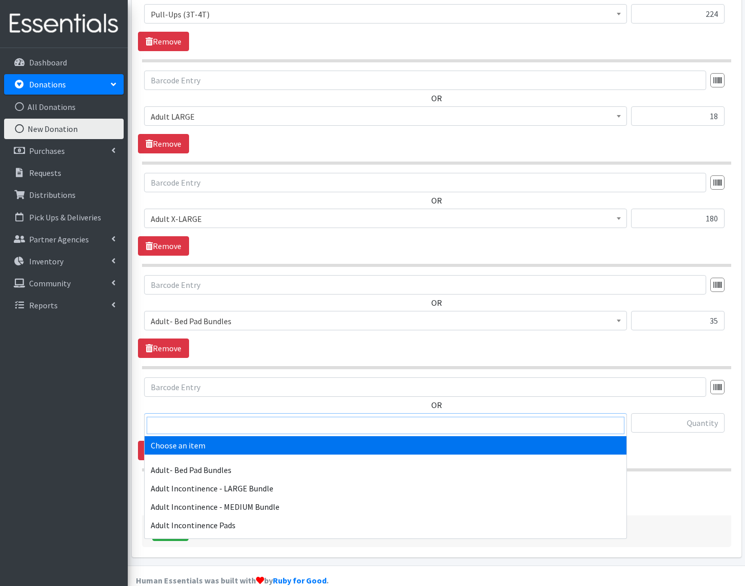
click at [202, 432] on input "search" at bounding box center [386, 425] width 478 height 17
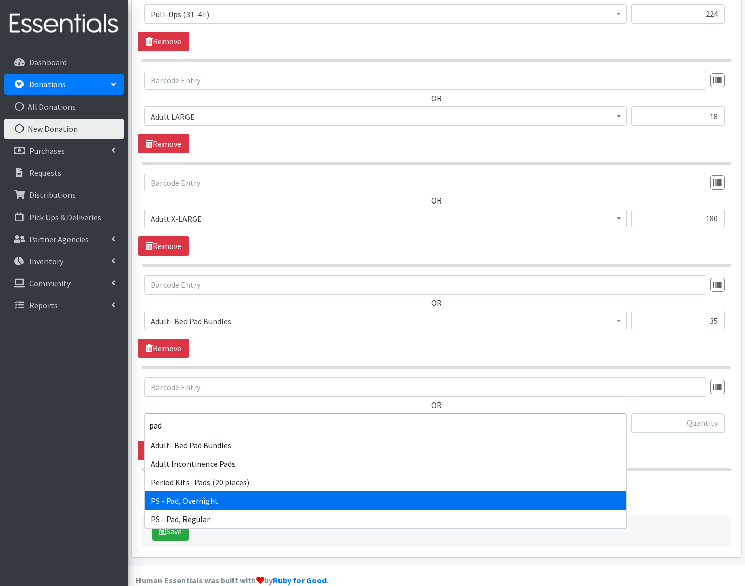
type input "pad"
select select "1635"
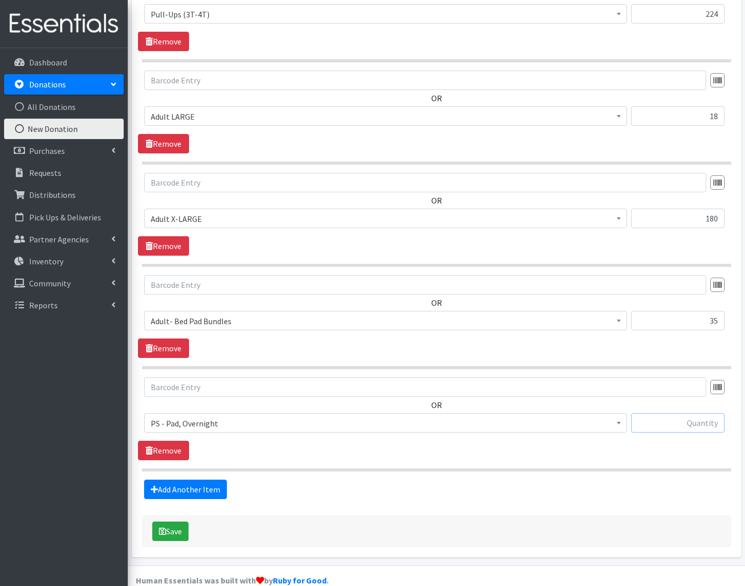
click at [678, 413] on input "text" at bounding box center [678, 422] width 94 height 19
type input "224"
click at [174, 521] on button "Save" at bounding box center [170, 530] width 36 height 19
